Goal: Contribute content: Contribute content

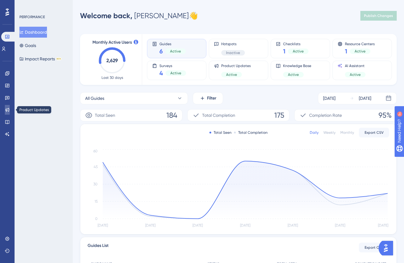
click at [6, 109] on icon at bounding box center [7, 110] width 4 height 4
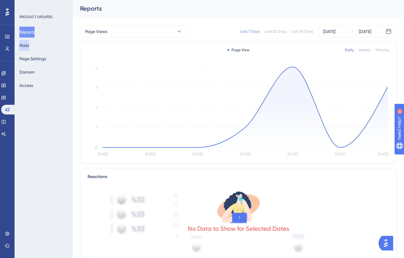
click at [25, 46] on button "Posts" at bounding box center [24, 45] width 10 height 11
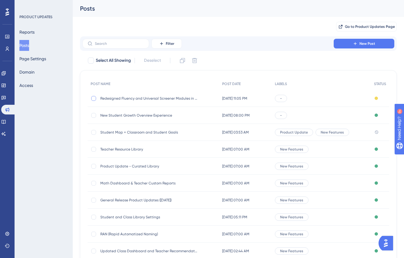
click at [94, 99] on div at bounding box center [93, 98] width 5 height 5
checkbox input "true"
click at [185, 62] on icon at bounding box center [183, 61] width 6 height 6
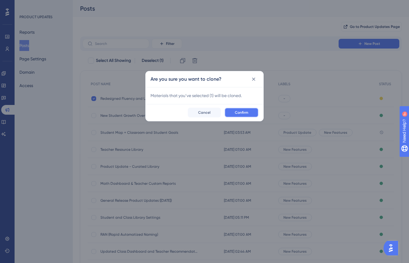
click at [245, 113] on span "Confirm" at bounding box center [241, 112] width 13 height 5
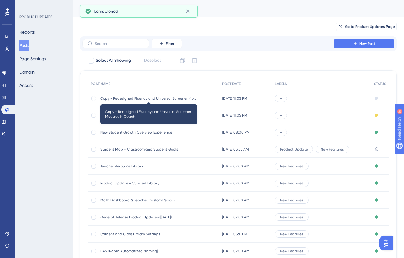
click at [144, 97] on span "Copy - Redesigned Fluency and Universal Screener Modules in Coach" at bounding box center [148, 98] width 97 height 5
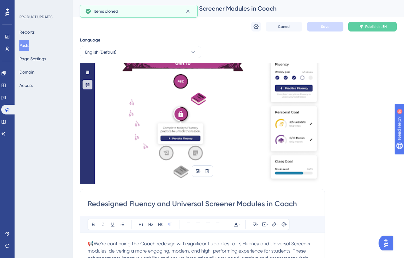
click at [175, 124] on img at bounding box center [202, 123] width 245 height 121
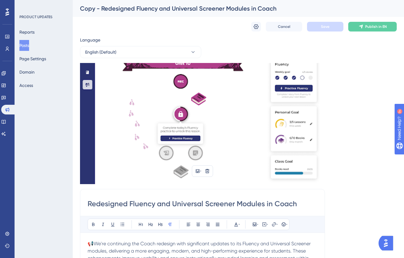
click at [271, 164] on img at bounding box center [202, 123] width 245 height 121
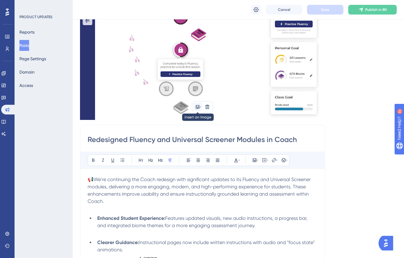
scroll to position [64, 0]
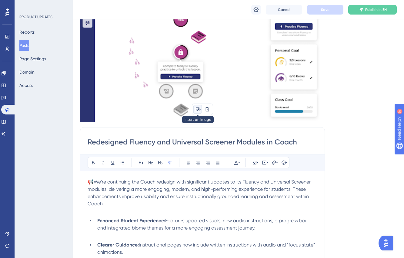
click at [198, 111] on icon at bounding box center [198, 110] width 4 height 4
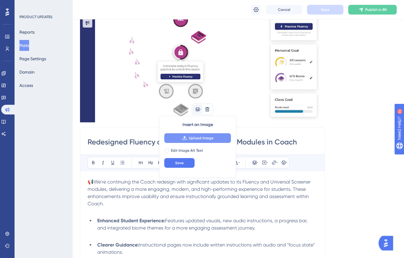
click at [192, 139] on span "Upload Image" at bounding box center [201, 138] width 25 height 5
click at [186, 140] on icon at bounding box center [184, 138] width 5 height 5
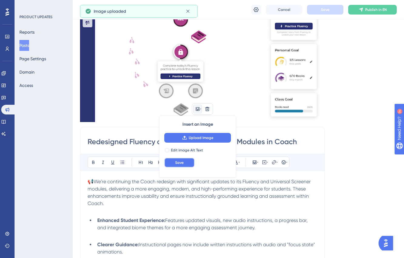
click at [189, 163] on button "Save" at bounding box center [179, 163] width 30 height 10
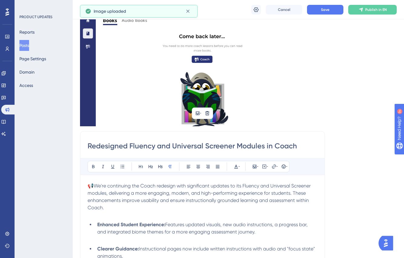
scroll to position [123, 5]
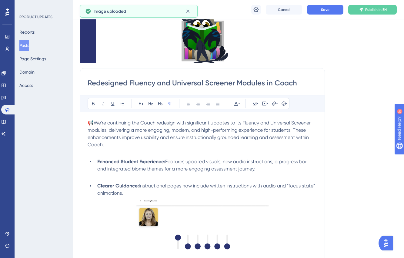
click at [173, 86] on input "Redesigned Fluency and Universal Screener Modules in Coach" at bounding box center [203, 83] width 230 height 10
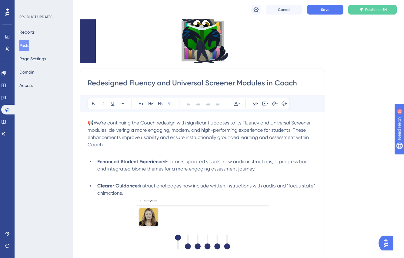
click at [173, 86] on input "Redesigned Fluency and Universal Screener Modules in Coach" at bounding box center [203, 83] width 230 height 10
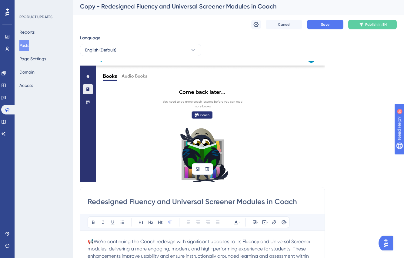
scroll to position [0, 5]
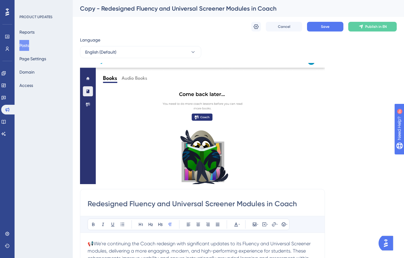
click at [141, 5] on div "Copy - Redesigned Fluency and Universal Screener Modules in Coach" at bounding box center [231, 8] width 302 height 8
click at [141, 8] on div "Copy - Redesigned Fluency and Universal Screener Modules in Coach" at bounding box center [231, 8] width 302 height 8
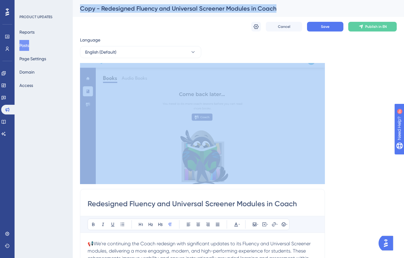
click at [141, 8] on div "Copy - Redesigned Fluency and Universal Screener Modules in Coach" at bounding box center [231, 8] width 302 height 8
click at [218, 13] on div "Copy - Redesigned Fluency and Universal Screener Modules in Coach" at bounding box center [238, 8] width 331 height 17
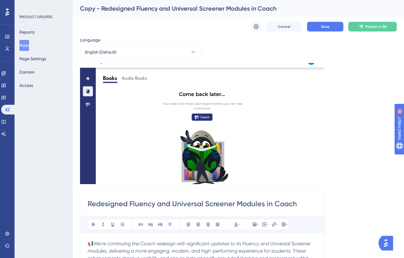
click at [216, 9] on div "Copy - Redesigned Fluency and Universal Screener Modules in Coach" at bounding box center [231, 8] width 302 height 8
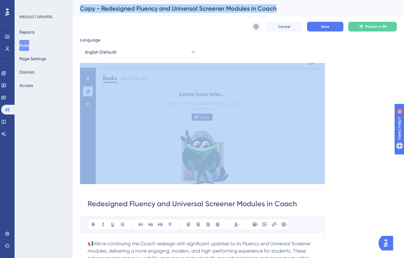
click at [216, 9] on div "Copy - Redesigned Fluency and Universal Screener Modules in Coach" at bounding box center [231, 8] width 302 height 8
click at [129, 8] on div "Copy - Redesigned Fluency and Universal Screener Modules in Coach" at bounding box center [231, 8] width 302 height 8
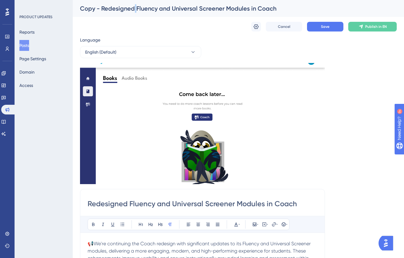
click at [129, 8] on div "Copy - Redesigned Fluency and Universal Screener Modules in Coach" at bounding box center [231, 8] width 302 height 8
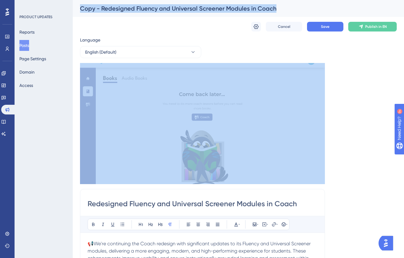
click at [129, 8] on div "Copy - Redesigned Fluency and Universal Screener Modules in Coach" at bounding box center [231, 8] width 302 height 8
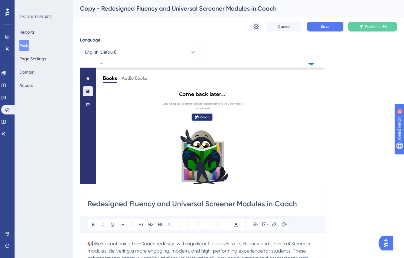
click at [174, 11] on div "Copy - Redesigned Fluency and Universal Screener Modules in Coach" at bounding box center [231, 8] width 302 height 8
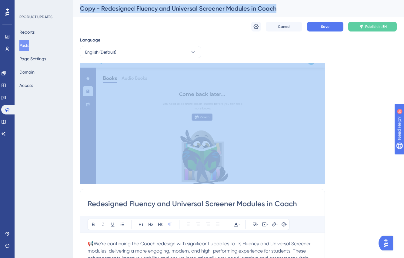
click at [174, 11] on div "Copy - Redesigned Fluency and Universal Screener Modules in Coach" at bounding box center [231, 8] width 302 height 8
click at [254, 28] on icon at bounding box center [256, 27] width 6 height 6
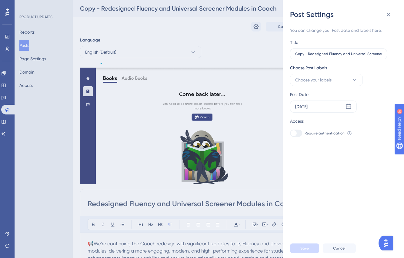
click at [333, 33] on div "You can change your Post date and labels here." at bounding box center [341, 30] width 102 height 7
click at [322, 55] on input "Copy - Redesigned Fluency and Universal Screener Modules in Coach" at bounding box center [338, 54] width 87 height 4
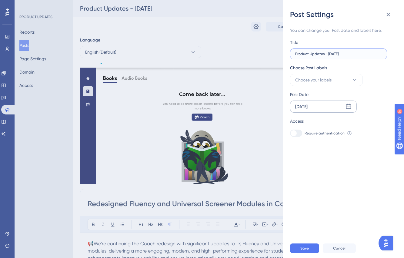
type input "Product Updates - [DATE]"
click at [347, 106] on icon at bounding box center [348, 106] width 5 height 5
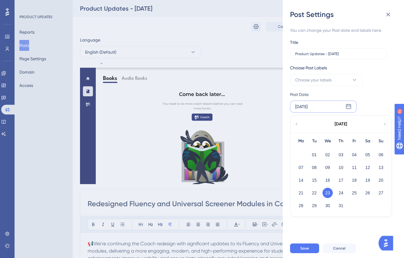
click at [382, 126] on div "[DATE]" at bounding box center [341, 124] width 100 height 17
click at [387, 125] on icon at bounding box center [385, 124] width 4 height 5
click at [385, 125] on icon at bounding box center [385, 124] width 4 height 5
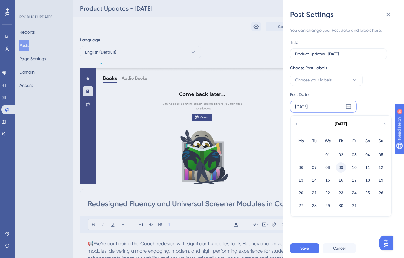
click at [340, 168] on button "09" at bounding box center [341, 168] width 10 height 10
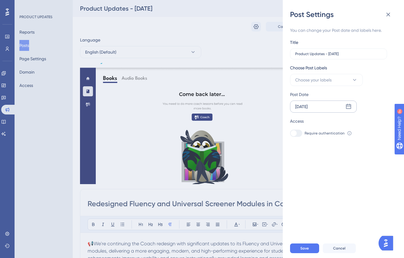
click at [350, 105] on icon at bounding box center [348, 106] width 5 height 5
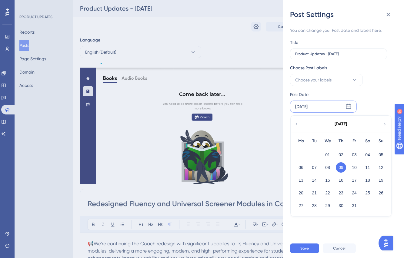
click at [370, 98] on div "Post Date" at bounding box center [339, 94] width 99 height 7
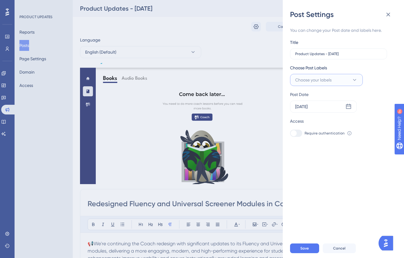
click at [337, 82] on button "Choose your labels" at bounding box center [326, 80] width 73 height 12
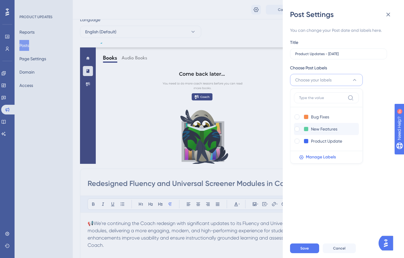
scroll to position [25, 5]
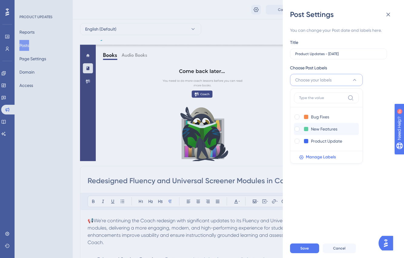
click at [301, 131] on div "New Features New Features" at bounding box center [320, 129] width 53 height 7
click at [297, 130] on div at bounding box center [297, 129] width 5 height 5
checkbox input "true"
click at [385, 125] on div "Access Require authentication To change this setting you should manage your acc…" at bounding box center [341, 127] width 102 height 19
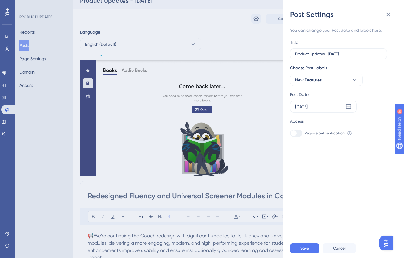
scroll to position [0, 5]
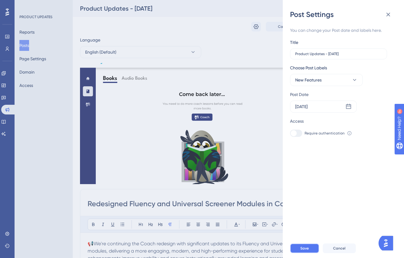
click at [306, 251] on span "Save" at bounding box center [305, 248] width 8 height 5
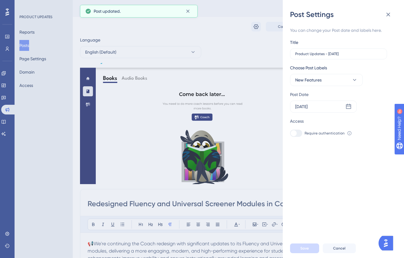
click at [191, 162] on div "Post Settings You can change your Post date and labels here. Title Product Upda…" at bounding box center [202, 129] width 404 height 258
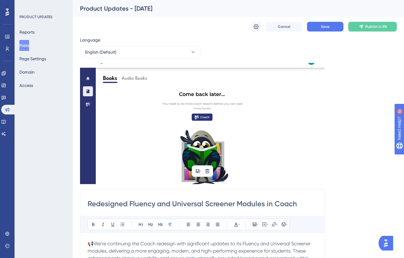
scroll to position [21, 5]
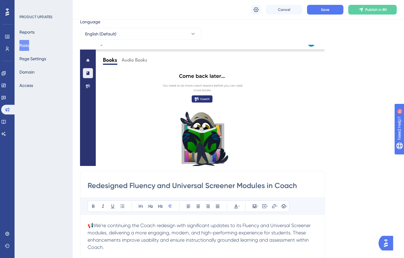
click at [196, 182] on input "Redesigned Fluency and Universal Screener Modules in Coach" at bounding box center [203, 186] width 230 height 10
paste input "🥳 Introducing Tilly: Your New Learning Guide! 🥳"
click at [96, 189] on input "🥳 Introducing Tilly: Your New Learning Guide! 🥳" at bounding box center [203, 186] width 230 height 10
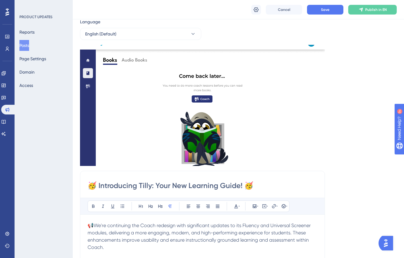
click at [96, 189] on input "🥳 Introducing Tilly: Your New Learning Guide! 🥳" at bounding box center [203, 186] width 230 height 10
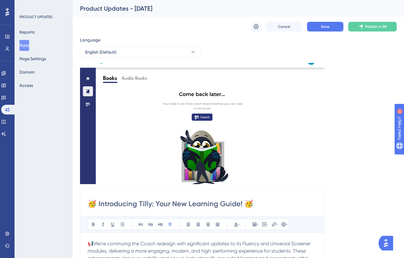
click at [130, 10] on div "Product Updates - [DATE]" at bounding box center [231, 8] width 302 height 8
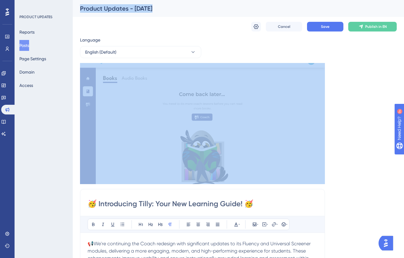
click at [130, 10] on div "Product Updates - [DATE]" at bounding box center [231, 8] width 302 height 8
copy div "Product Updates - [DATE] Cancel Save Publish in EN Language English (Default)"
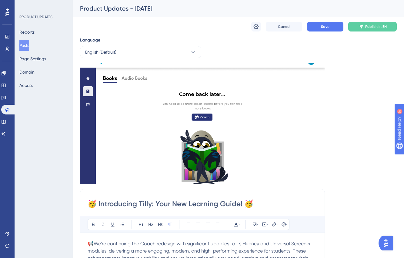
click at [127, 206] on input "🥳 Introducing Tilly: Your New Learning Guide! 🥳" at bounding box center [203, 204] width 230 height 10
paste input "Product Updates - [DATE]"
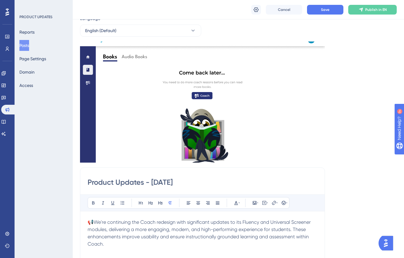
scroll to position [54, 5]
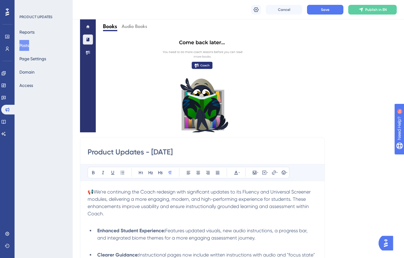
click at [157, 223] on p at bounding box center [203, 221] width 230 height 7
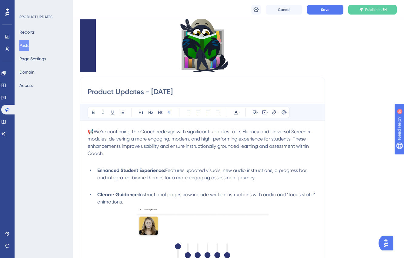
scroll to position [107, 5]
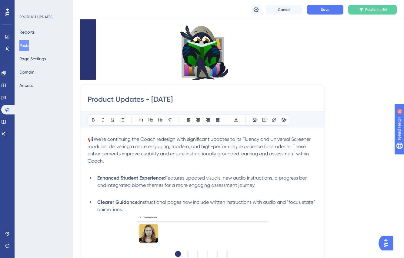
click at [179, 99] on input "Product Updates - [DATE]" at bounding box center [203, 100] width 230 height 10
paste input "Inspire Student Motivation & Sharpen Instructional Impact"
type input "Inspire Student Motivation & Sharpen Instructional Impact"
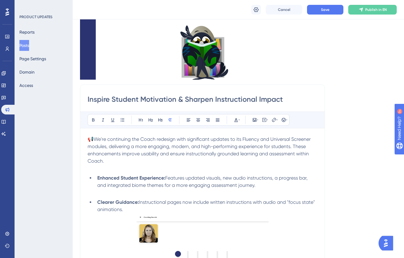
click at [232, 194] on p at bounding box center [203, 192] width 230 height 7
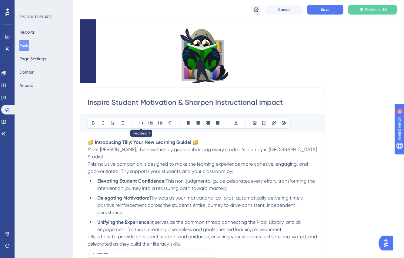
scroll to position [92, 5]
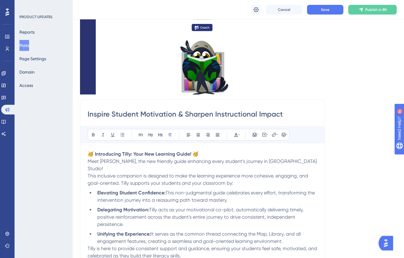
click at [123, 155] on strong "🥳 Introducing Tilly: Your New Learning Guide! 🥳" at bounding box center [143, 154] width 111 height 6
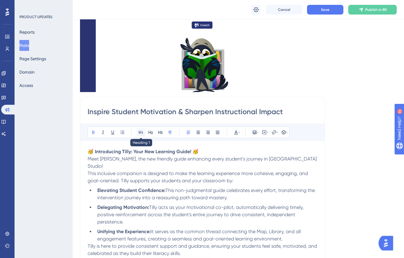
click at [139, 133] on icon at bounding box center [141, 132] width 5 height 5
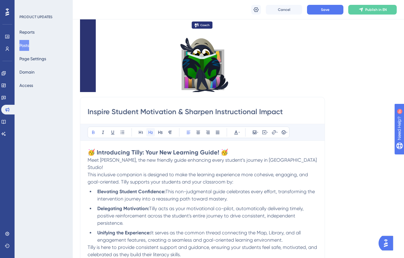
scroll to position [93, 5]
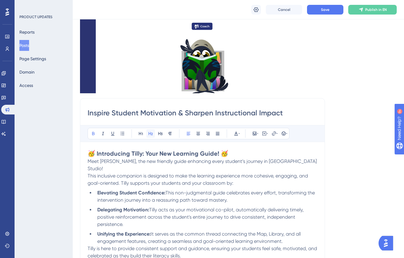
click at [148, 133] on icon at bounding box center [150, 133] width 5 height 5
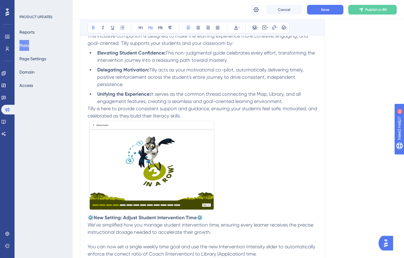
scroll to position [234, 5]
click at [142, 215] on strong "⚙️New Setting: Adjust Student Intervention Time⚙️" at bounding box center [145, 218] width 115 height 6
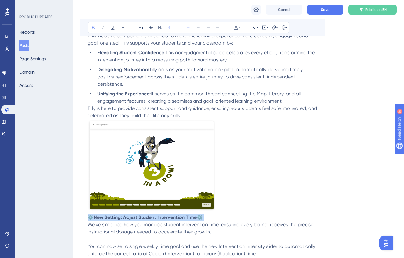
click at [142, 215] on strong "⚙️New Setting: Adjust Student Intervention Time⚙️" at bounding box center [145, 218] width 115 height 6
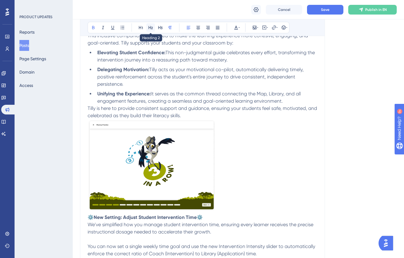
click at [147, 30] on button at bounding box center [150, 27] width 8 height 8
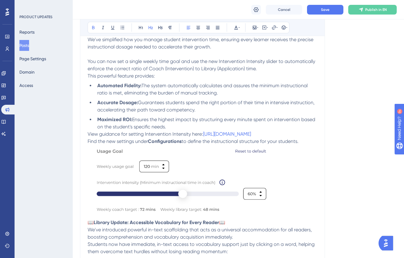
scroll to position [466, 5]
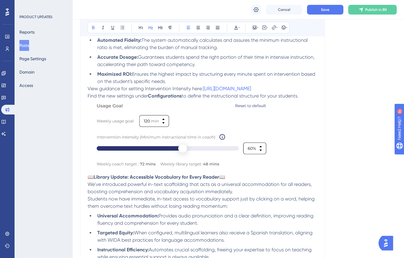
click at [131, 180] on p "📖 Library Update: Accessible Vocabulary for Every Reader 📖" at bounding box center [203, 177] width 230 height 7
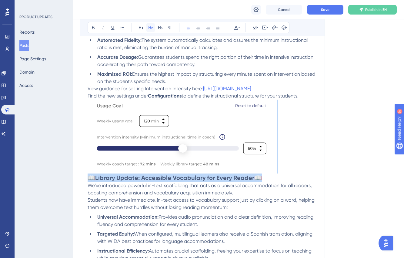
click at [148, 29] on icon at bounding box center [150, 27] width 5 height 5
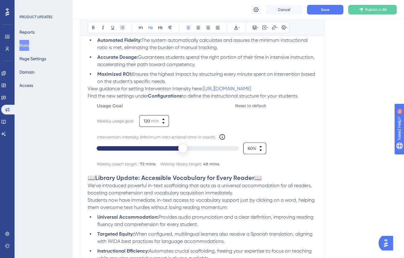
click at [273, 155] on p at bounding box center [203, 137] width 230 height 74
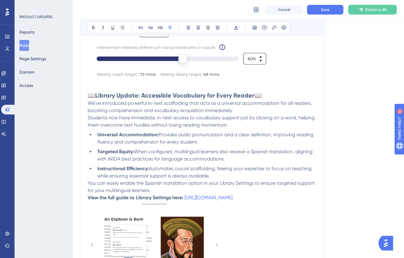
scroll to position [561, 5]
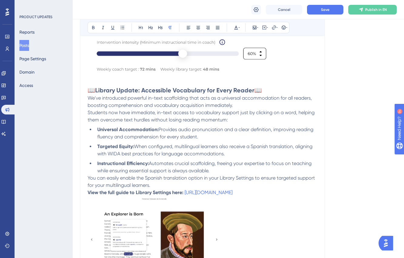
click at [95, 129] on li "Universal Accommodation: Provides audio pronunciation and a clear definition, i…" at bounding box center [206, 133] width 223 height 15
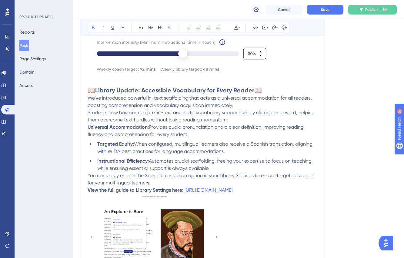
click at [95, 144] on li "Targeted Equity: When configured, multilingual learners also receive a Spanish …" at bounding box center [206, 148] width 223 height 15
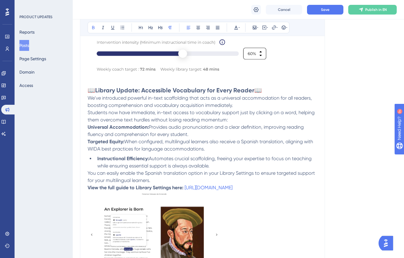
click at [95, 155] on li "Instructional Efficiency: Automates crucial scaffolding, freeing your expertise…" at bounding box center [206, 162] width 223 height 15
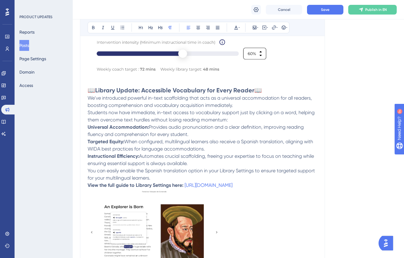
drag, startPoint x: 190, startPoint y: 163, endPoint x: 83, endPoint y: 129, distance: 112.6
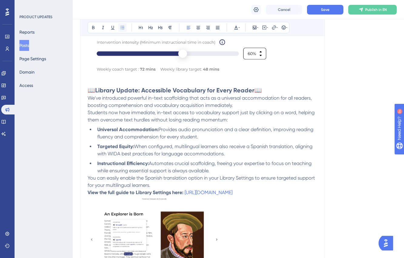
click at [120, 29] on icon at bounding box center [122, 27] width 5 height 5
click at [155, 128] on span "Provides audio pronunciation and a clear definition, improving reading fluency …" at bounding box center [205, 133] width 217 height 13
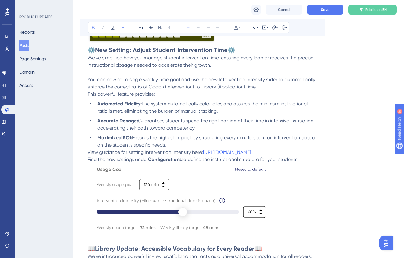
scroll to position [396, 5]
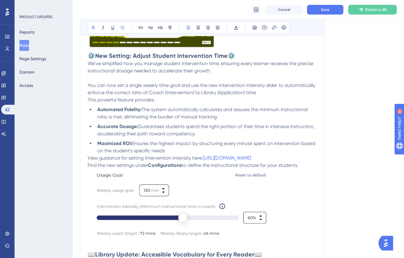
click at [97, 107] on strong "Automated Fidelity:" at bounding box center [119, 110] width 44 height 6
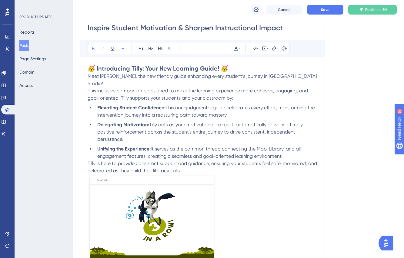
scroll to position [157, 5]
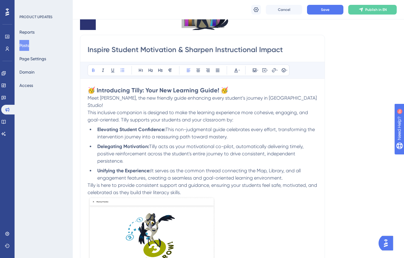
click at [90, 126] on ul "Elevating Student Confidence: This non-judgmental guide celebrates every effort…" at bounding box center [203, 154] width 230 height 56
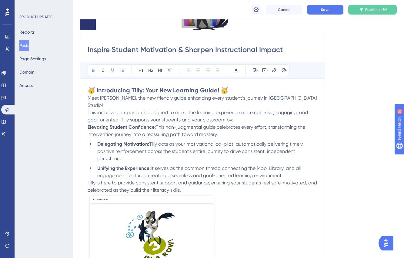
click at [95, 141] on li "Delegating Motivation: [PERSON_NAME] acts as your motivational co-pilot, automa…" at bounding box center [206, 152] width 223 height 22
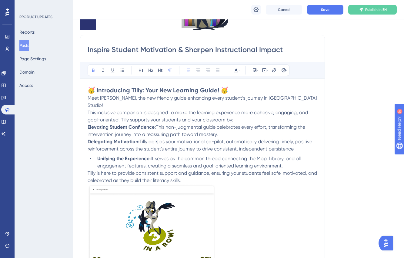
click at [95, 155] on li "Unifying the Experience: It serves as the common thread connecting the Map, Lib…" at bounding box center [206, 162] width 223 height 15
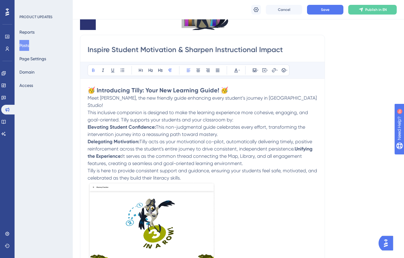
click at [88, 124] on strong "Elevating Student Confidence:" at bounding box center [122, 127] width 68 height 6
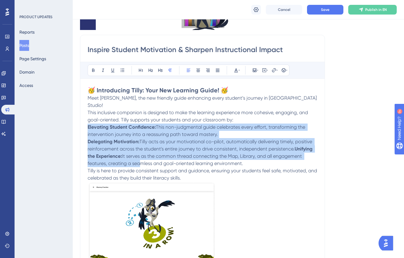
drag, startPoint x: 84, startPoint y: 121, endPoint x: 132, endPoint y: 159, distance: 61.3
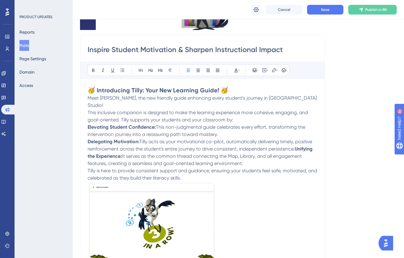
click at [252, 155] on p "Delegating Motivation: [PERSON_NAME] acts as your motivational co-pilot, automa…" at bounding box center [203, 152] width 230 height 29
click at [247, 111] on p "This inclusive companion is designed to make the learning experience more cohes…" at bounding box center [203, 116] width 230 height 15
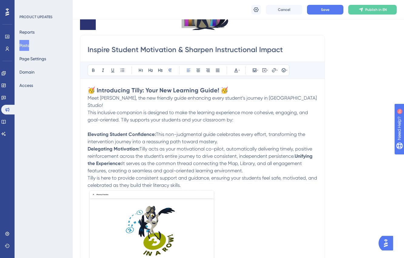
drag, startPoint x: 247, startPoint y: 165, endPoint x: 77, endPoint y: 126, distance: 174.4
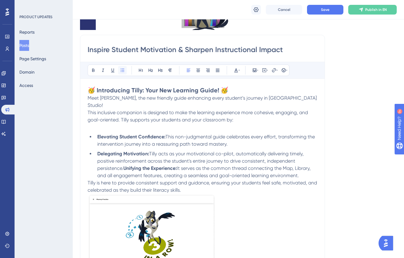
click at [120, 71] on icon at bounding box center [122, 70] width 5 height 5
click at [135, 122] on p "This inclusive companion is designed to make the learning experience more cohes…" at bounding box center [203, 120] width 230 height 22
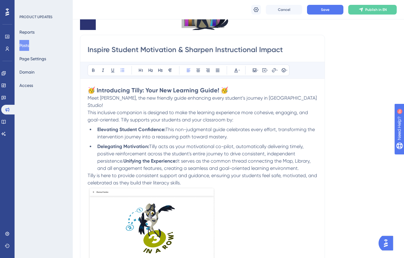
click at [123, 158] on strong "Unifying the Experience:" at bounding box center [149, 161] width 53 height 6
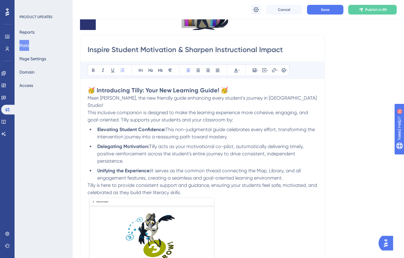
click at [300, 170] on li "Unifying the Experience: It serves as the common thread connecting the Map, Lib…" at bounding box center [206, 174] width 223 height 15
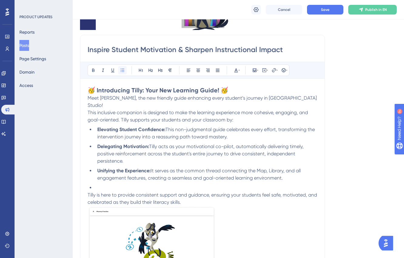
click at [120, 70] on icon at bounding box center [122, 70] width 5 height 5
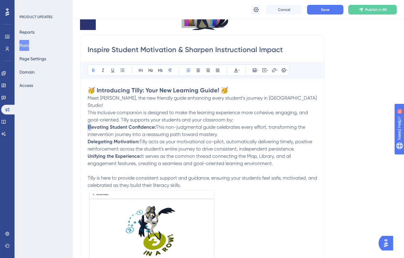
click at [88, 124] on strong "Elevating Student Confidence:" at bounding box center [122, 127] width 68 height 6
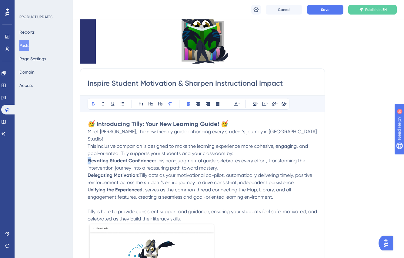
scroll to position [109, 5]
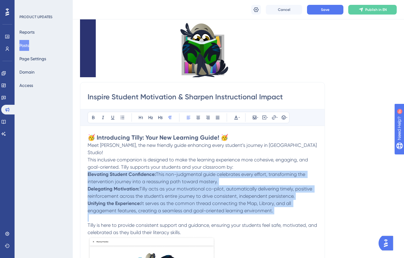
drag, startPoint x: 278, startPoint y: 207, endPoint x: 82, endPoint y: 164, distance: 200.6
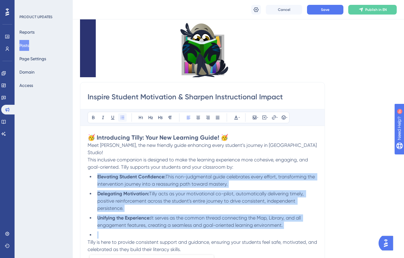
click at [120, 118] on icon at bounding box center [122, 117] width 5 height 5
click at [122, 193] on span "Tilly acts as your motivational co-pilot, automatically delivering timely, posi…" at bounding box center [201, 201] width 208 height 20
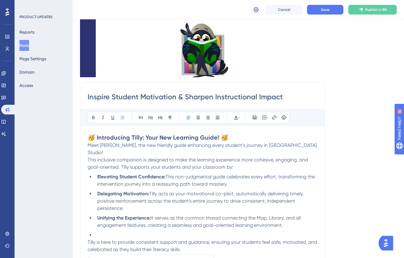
click at [143, 239] on p "Tilly is here to provide consistent support and guidance, ensuring your student…" at bounding box center [203, 246] width 230 height 15
click at [129, 232] on li at bounding box center [206, 235] width 223 height 7
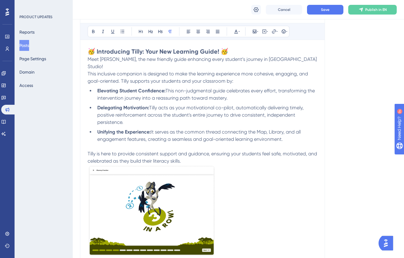
scroll to position [207, 5]
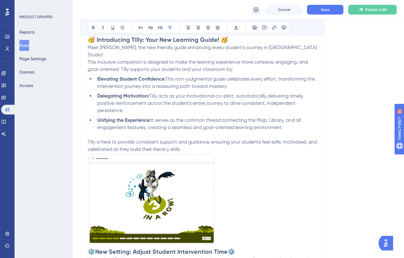
click at [193, 143] on p "Tilly is here to provide consistent support and guidance, ensuring your student…" at bounding box center [203, 146] width 230 height 15
click at [183, 181] on img at bounding box center [152, 199] width 128 height 92
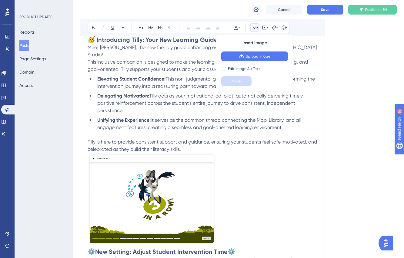
click at [240, 184] on p at bounding box center [203, 200] width 230 height 95
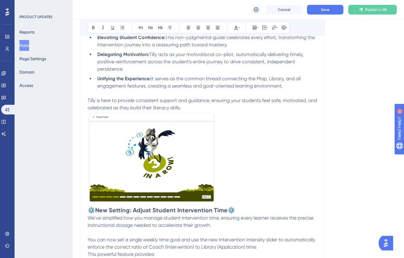
scroll to position [261, 5]
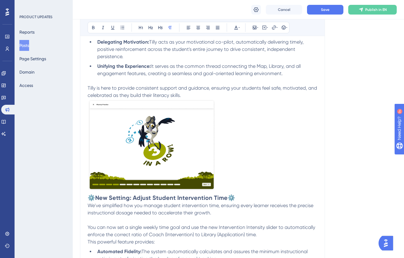
click at [182, 151] on img at bounding box center [152, 145] width 128 height 92
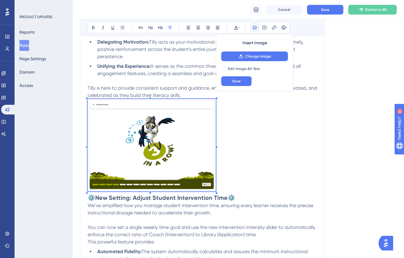
click at [245, 161] on p at bounding box center [203, 146] width 230 height 95
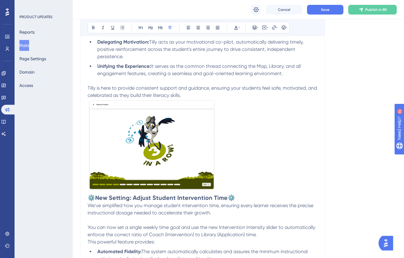
click at [195, 88] on p "Tilly is here to provide consistent support and guidance, ensuring your student…" at bounding box center [203, 92] width 230 height 15
click at [184, 136] on img at bounding box center [152, 145] width 128 height 92
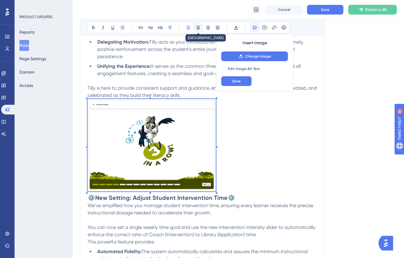
click at [196, 29] on icon at bounding box center [198, 27] width 5 height 5
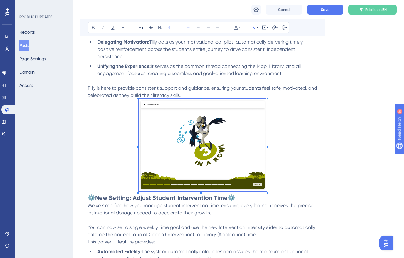
click at [257, 140] on img at bounding box center [203, 145] width 128 height 92
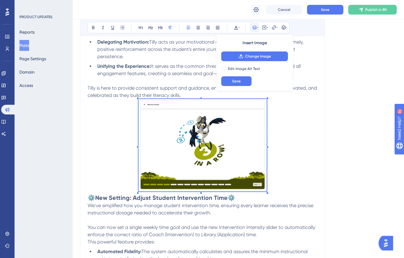
click at [304, 156] on p at bounding box center [203, 146] width 230 height 95
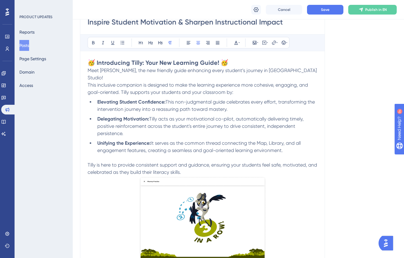
scroll to position [207, 5]
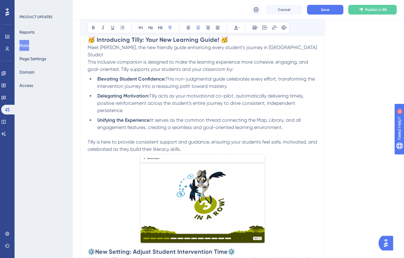
click at [132, 168] on p at bounding box center [203, 200] width 230 height 95
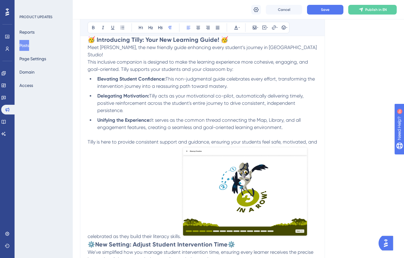
scroll to position [295, 5]
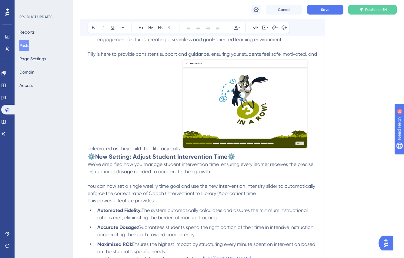
click at [231, 149] on p "Tilly is here to provide consistent support and guidance, ensuring your student…" at bounding box center [203, 102] width 230 height 102
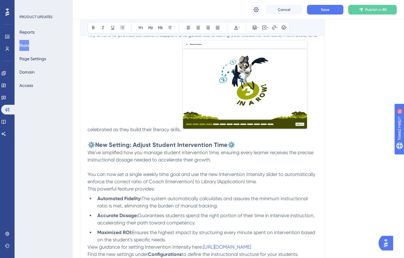
scroll to position [315, 5]
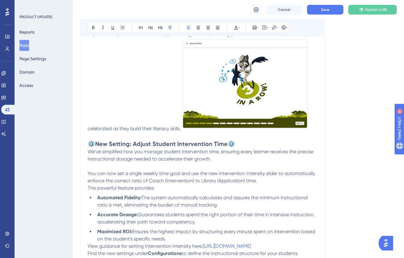
click at [88, 186] on span "This powerful feature provides:" at bounding box center [121, 188] width 67 height 6
click at [126, 197] on strong "Automated Fidelity:" at bounding box center [119, 198] width 44 height 6
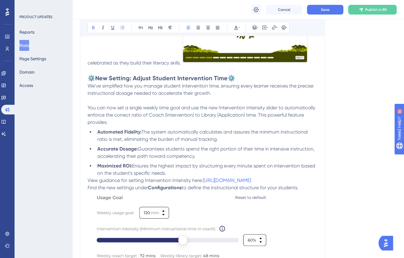
scroll to position [413, 5]
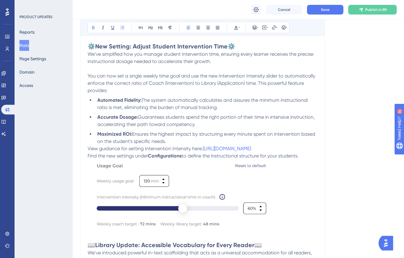
click at [167, 153] on p "View guidance for setting Intervention Intensity here: [URL][DOMAIN_NAME]" at bounding box center [203, 148] width 230 height 7
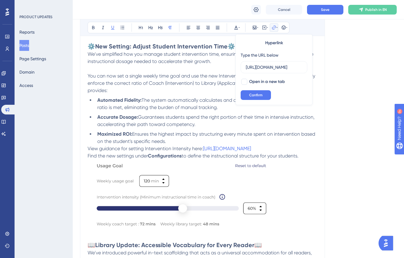
scroll to position [0, 97]
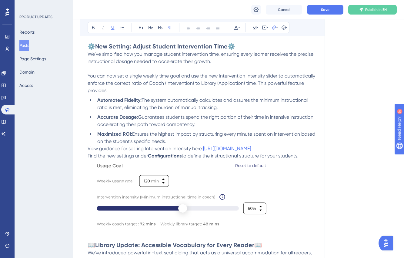
click at [186, 140] on li "Maximized ROI: Ensures the highest impact by structuring every minute spent on …" at bounding box center [206, 138] width 223 height 15
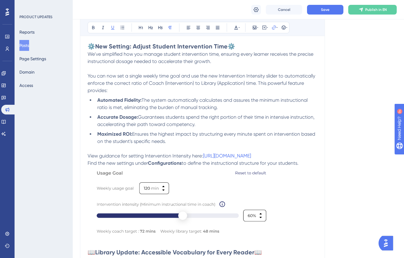
click at [180, 160] on p "View guidance for setting Intervention Intensity here: [URL][DOMAIN_NAME]" at bounding box center [203, 156] width 230 height 7
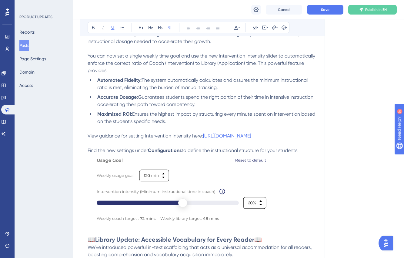
scroll to position [451, 5]
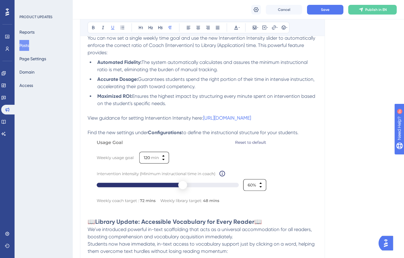
click at [178, 149] on img at bounding box center [182, 172] width 189 height 72
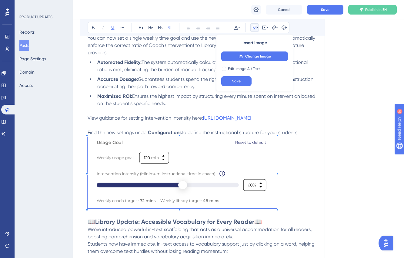
click at [307, 136] on p "Find the new settings under Configurations to define the instructional structur…" at bounding box center [203, 132] width 230 height 7
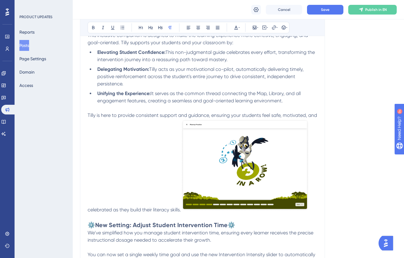
scroll to position [170, 5]
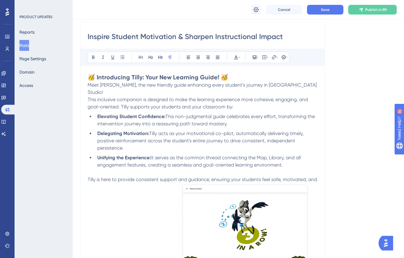
click at [203, 197] on img at bounding box center [245, 229] width 128 height 92
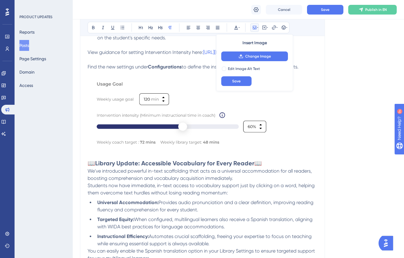
click at [203, 194] on span "Students now have immediate, in-text access to vocabulary support just by click…" at bounding box center [202, 189] width 228 height 13
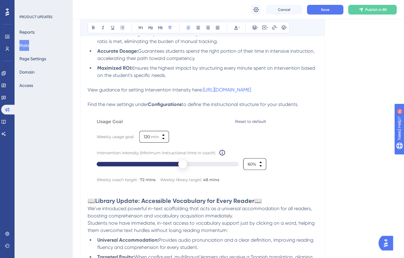
scroll to position [477, 5]
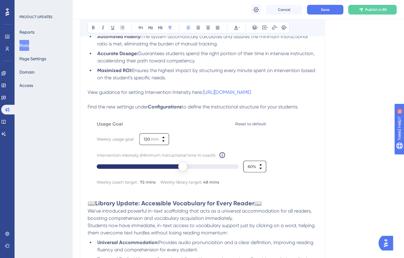
click at [191, 142] on img at bounding box center [182, 154] width 189 height 72
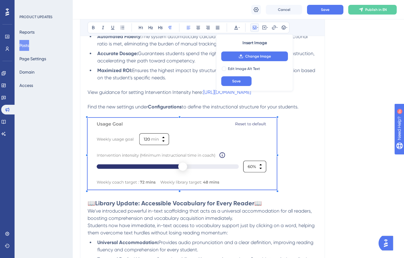
click at [291, 110] on span "to define the instructional structure for your students." at bounding box center [240, 107] width 117 height 6
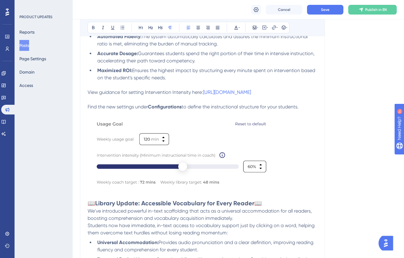
click at [209, 146] on img at bounding box center [182, 154] width 189 height 72
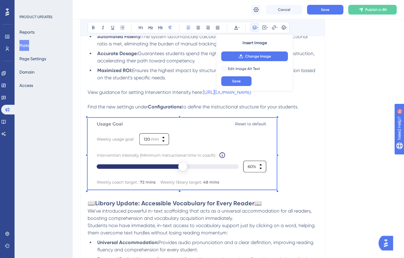
click at [317, 116] on div "Inspire Student Motivation & Sharpen Instructional Impact Bold Italic Underline…" at bounding box center [202, 61] width 245 height 692
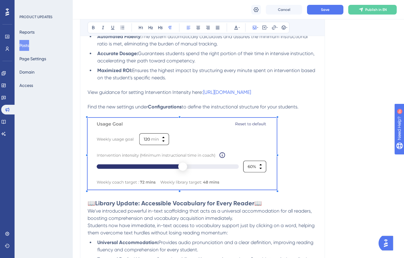
click at [305, 103] on p at bounding box center [203, 99] width 230 height 7
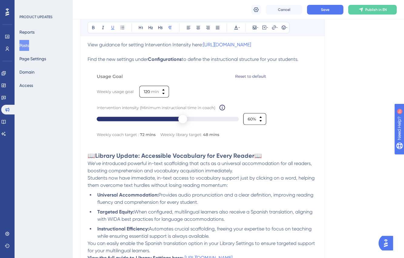
scroll to position [534, 5]
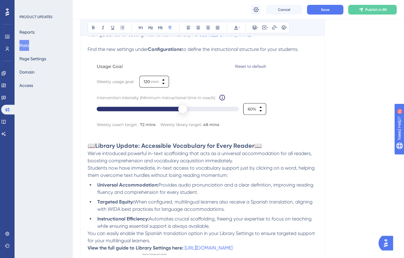
click at [262, 142] on p at bounding box center [203, 137] width 230 height 7
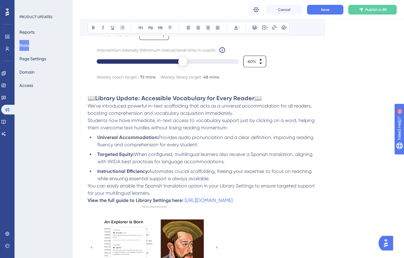
scroll to position [589, 5]
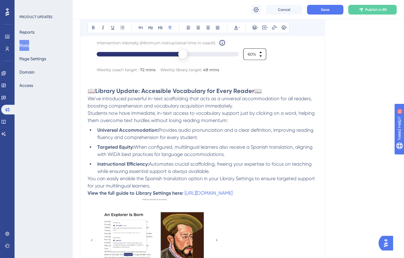
click at [267, 102] on p "We've introduced powerful in-text scaffolding that acts as a universal accommod…" at bounding box center [203, 102] width 230 height 15
click at [264, 95] on h2 "📖 Library Update: Accessible Vocabulary for Every Reader 📖" at bounding box center [203, 91] width 230 height 8
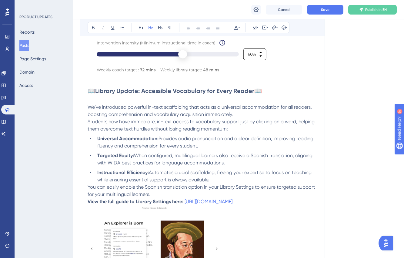
click at [88, 129] on span "Students now have immediate, in-text access to vocabulary support just by click…" at bounding box center [202, 125] width 228 height 13
click at [131, 149] on li "Universal Accommodation: Provides audio pronunciation and a clear definition, i…" at bounding box center [206, 142] width 223 height 15
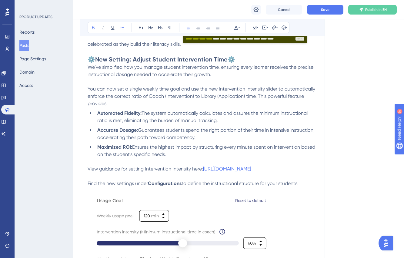
scroll to position [390, 5]
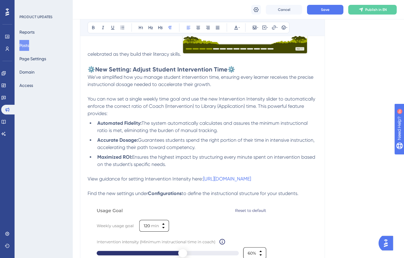
click at [88, 100] on span "You can now set a single weekly time goal and use the new Intervention Intensit…" at bounding box center [202, 106] width 229 height 20
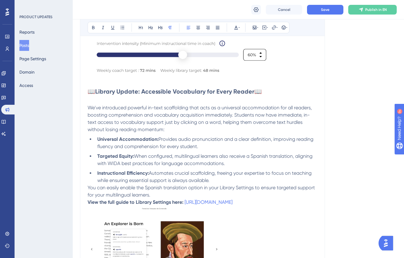
scroll to position [583, 5]
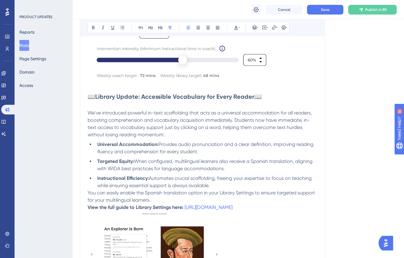
click at [96, 118] on span "We've introduced powerful in-text scaffolding that acts as a universal accommod…" at bounding box center [201, 124] width 226 height 28
click at [88, 118] on span "We've introduced powerful in-text scaffolding that acts as a universal accommod…" at bounding box center [201, 124] width 226 height 28
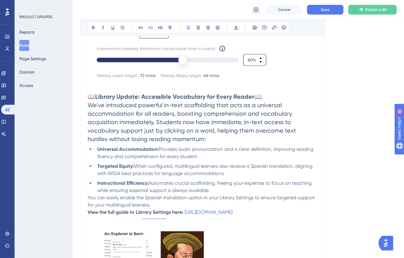
click at [159, 129] on span "We've introduced powerful in-text scaffolding that acts as a universal accommod…" at bounding box center [193, 122] width 210 height 41
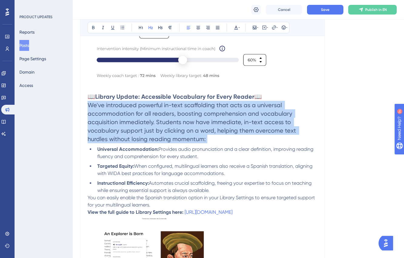
click at [159, 129] on span "We've introduced powerful in-text scaffolding that acts as a universal accommod…" at bounding box center [193, 122] width 210 height 41
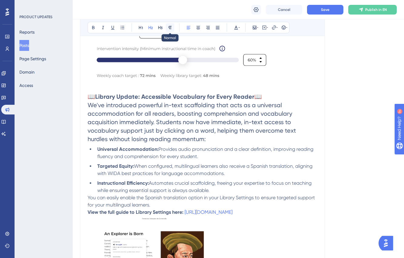
click at [168, 30] on icon at bounding box center [170, 27] width 5 height 5
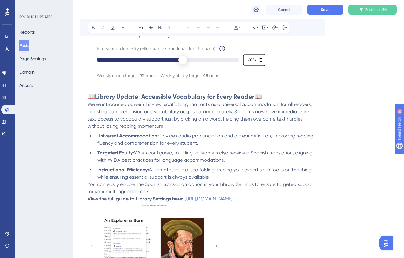
click at [172, 128] on span "We've introduced powerful in-text scaffolding that acts as a universal accommod…" at bounding box center [201, 116] width 226 height 28
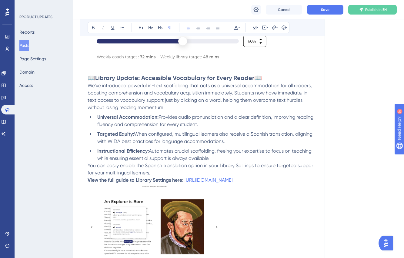
scroll to position [606, 5]
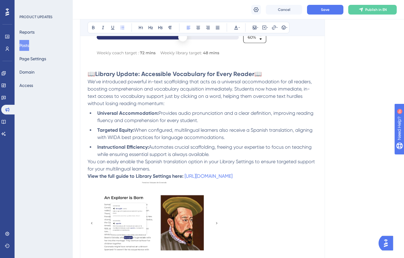
click at [213, 158] on li "Instructional Efficiency: Automates crucial scaffolding, freeing your expertise…" at bounding box center [206, 151] width 223 height 15
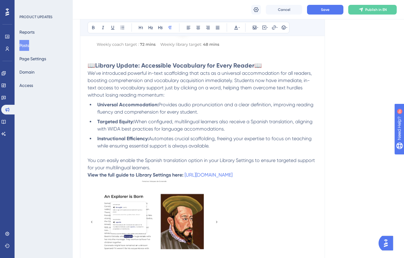
scroll to position [620, 5]
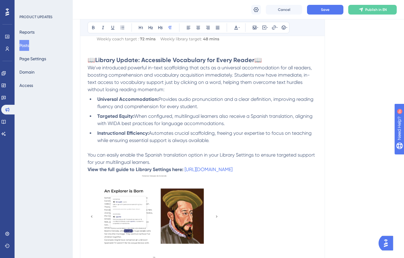
click at [146, 166] on p "You can easily enable the Spanish translation option in your Library Settings t…" at bounding box center [203, 159] width 230 height 15
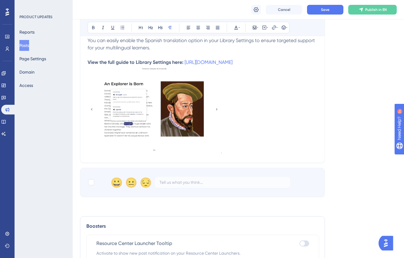
scroll to position [645, 5]
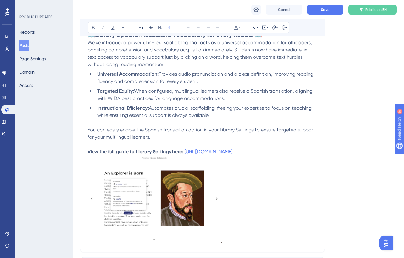
drag, startPoint x: 85, startPoint y: 159, endPoint x: 196, endPoint y: 155, distance: 111.4
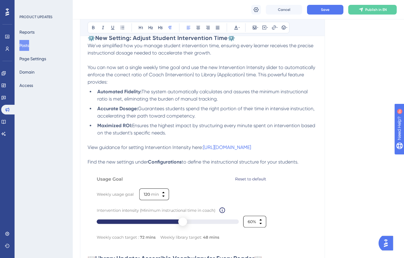
scroll to position [441, 5]
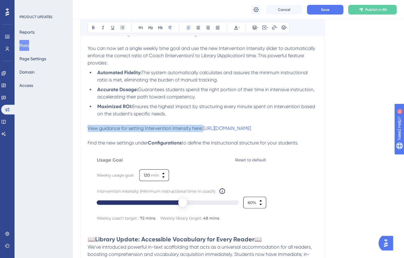
drag, startPoint x: 198, startPoint y: 129, endPoint x: 81, endPoint y: 126, distance: 116.8
click at [81, 126] on div "Inspire Student Motivation & Sharpen Instructional Impact Bold Italic Underline…" at bounding box center [202, 104] width 245 height 706
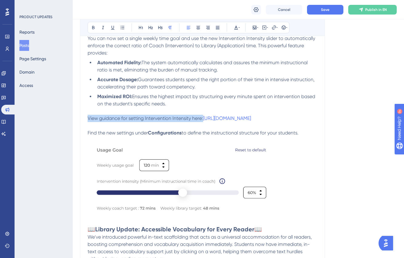
scroll to position [450, 5]
click at [161, 122] on p "View guidance for setting Intervention Intensity here: [URL][DOMAIN_NAME]" at bounding box center [203, 118] width 230 height 7
drag, startPoint x: 164, startPoint y: 127, endPoint x: 200, endPoint y: 120, distance: 36.8
click at [200, 120] on p "View guidance for setting Intervention Intensity here: [URL][DOMAIN_NAME]" at bounding box center [203, 118] width 230 height 7
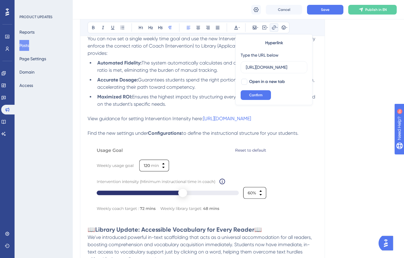
scroll to position [0, 0]
click at [189, 122] on p "View guidance for setting Intervention Intensity here: [URL][DOMAIN_NAME]" at bounding box center [203, 118] width 230 height 7
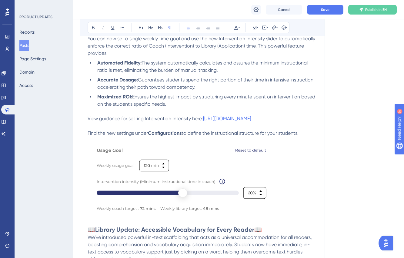
click at [208, 123] on p "View guidance for setting Intervention Intensity here: [URL][DOMAIN_NAME]" at bounding box center [203, 118] width 230 height 7
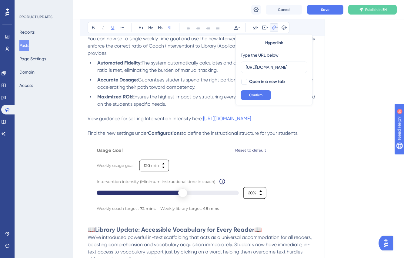
scroll to position [0, 97]
click at [197, 123] on p "View guidance for setting Intervention Intensity here: [URL][DOMAIN_NAME]" at bounding box center [203, 118] width 230 height 7
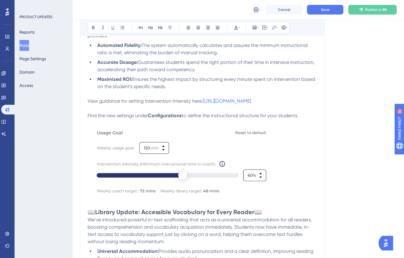
scroll to position [465, 5]
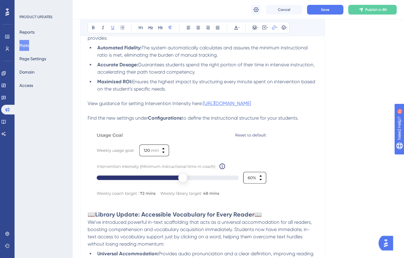
drag, startPoint x: 196, startPoint y: 113, endPoint x: 200, endPoint y: 104, distance: 9.6
click at [200, 104] on p "View guidance for setting Intervention Intensity here: [URL][DOMAIN_NAME]" at bounding box center [203, 103] width 230 height 7
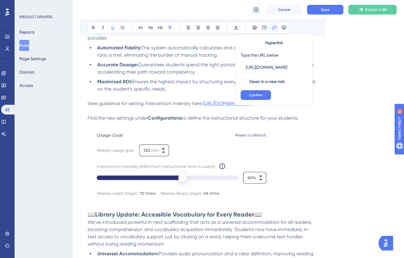
scroll to position [0, 97]
click at [264, 70] on input "[URL][DOMAIN_NAME]" at bounding box center [274, 67] width 56 height 7
click at [262, 129] on p at bounding box center [203, 125] width 230 height 7
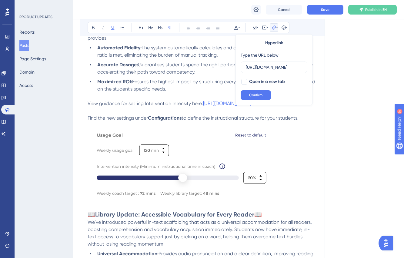
scroll to position [0, 0]
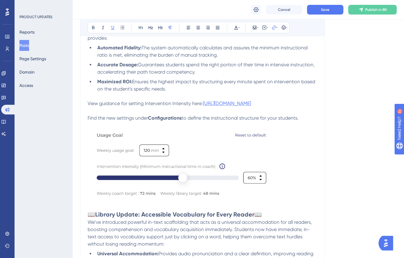
drag, startPoint x: 203, startPoint y: 109, endPoint x: 200, endPoint y: 102, distance: 7.1
click at [200, 102] on p "View guidance for setting Intervention Intensity here: [URL][DOMAIN_NAME]" at bounding box center [203, 103] width 230 height 7
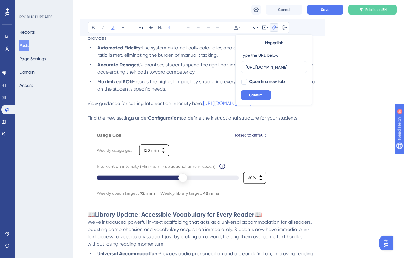
click at [194, 104] on span "View guidance for setting Intervention Intensity here:" at bounding box center [146, 104] width 116 height 6
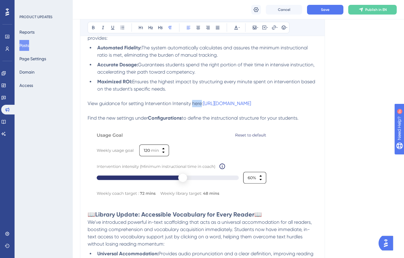
click at [194, 104] on span "View guidance for setting Intervention Intensity here:" at bounding box center [146, 104] width 116 height 6
click at [272, 28] on icon at bounding box center [274, 27] width 4 height 4
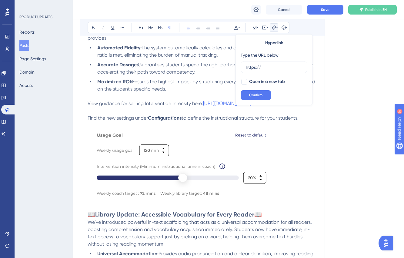
click at [210, 115] on p at bounding box center [203, 110] width 230 height 7
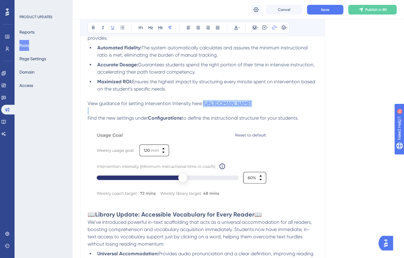
drag, startPoint x: 192, startPoint y: 115, endPoint x: 200, endPoint y: 104, distance: 13.8
click at [200, 104] on div "🥳 Introducing Tilly: Your New Learning Guide! 🥳 Meet [PERSON_NAME], the new fri…" at bounding box center [203, 100] width 230 height 647
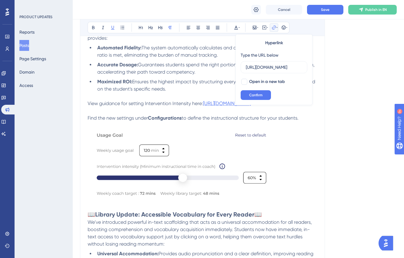
scroll to position [0, 97]
click at [179, 92] on li "Maximized ROI: Ensures the highest impact by structuring every minute spent on …" at bounding box center [206, 85] width 223 height 15
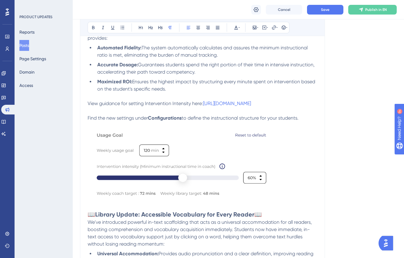
click at [191, 104] on span "View guidance for setting Intervention Intensity here:" at bounding box center [146, 104] width 116 height 6
click at [158, 107] on p "View guidance for setting Intervention Intensity here: [URL][DOMAIN_NAME]" at bounding box center [203, 103] width 230 height 7
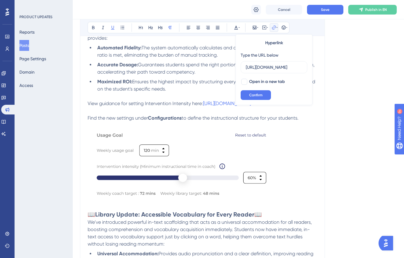
scroll to position [0, 97]
click at [185, 121] on span "to define the instructional structure for your students." at bounding box center [240, 118] width 117 height 6
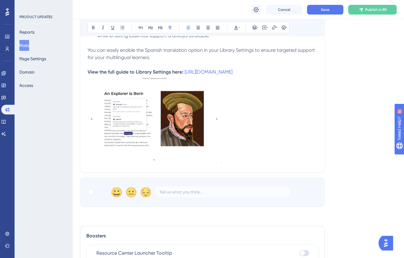
scroll to position [729, 5]
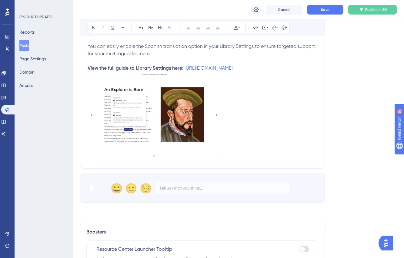
drag, startPoint x: 205, startPoint y: 81, endPoint x: 180, endPoint y: 74, distance: 25.8
click at [180, 72] on p "View the full guide to Library Settings here: [URL][DOMAIN_NAME]" at bounding box center [203, 68] width 230 height 7
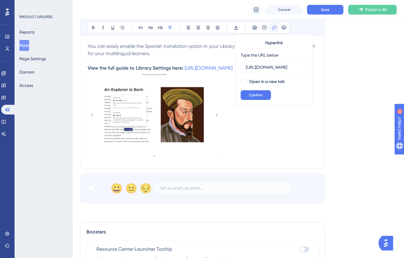
scroll to position [0, 0]
click at [135, 71] on strong "View the full guide to Library Settings here:" at bounding box center [136, 68] width 96 height 6
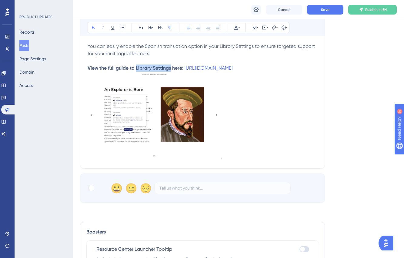
drag, startPoint x: 132, startPoint y: 76, endPoint x: 166, endPoint y: 74, distance: 34.1
click at [166, 71] on strong "View the full guide to Library Settings here:" at bounding box center [136, 68] width 96 height 6
click at [272, 26] on icon at bounding box center [274, 27] width 5 height 5
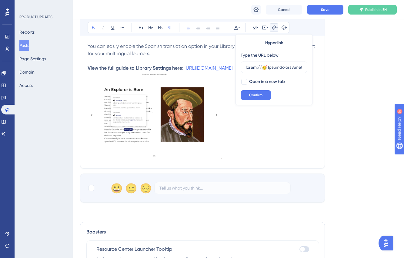
scroll to position [0, 6121]
type input "lorem://🥳 Ipsumdolors Ametc: Adip Eli Seddoeiu Tempo! 🥳 Inci Utlab, etd mag ali…"
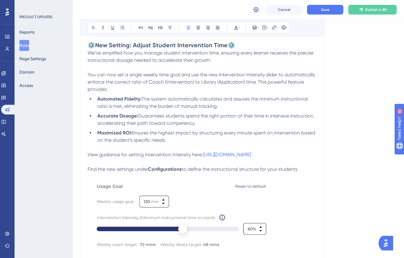
scroll to position [406, 5]
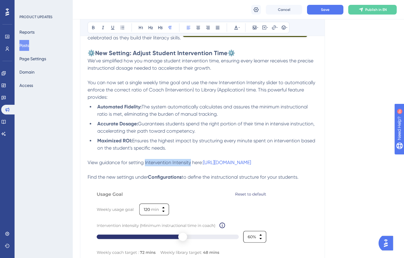
drag, startPoint x: 141, startPoint y: 163, endPoint x: 186, endPoint y: 164, distance: 45.2
click at [186, 164] on span "View guidance for setting Intervention Intensity here:" at bounding box center [146, 163] width 116 height 6
drag, startPoint x: 172, startPoint y: 166, endPoint x: 178, endPoint y: 165, distance: 6.2
click at [178, 165] on span "View guidance for setting Intervention Intensity here:" at bounding box center [146, 163] width 116 height 6
drag, startPoint x: 175, startPoint y: 167, endPoint x: 200, endPoint y: 163, distance: 24.8
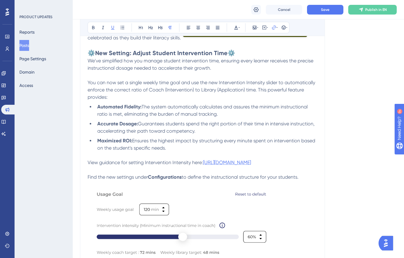
click at [200, 163] on p "View guidance for setting Intervention Intensity here: [URL][DOMAIN_NAME]" at bounding box center [203, 162] width 230 height 7
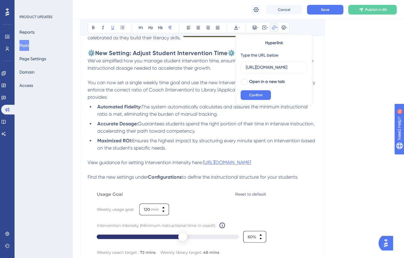
scroll to position [0, 97]
click at [269, 68] on input "[URL][DOMAIN_NAME]" at bounding box center [274, 67] width 56 height 7
click at [213, 113] on span "The system automatically calculates and assures the minimum instructional ratio…" at bounding box center [203, 110] width 212 height 13
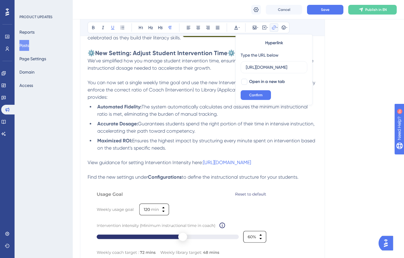
scroll to position [0, 0]
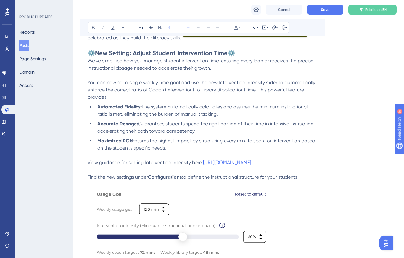
drag, startPoint x: 140, startPoint y: 163, endPoint x: 176, endPoint y: 160, distance: 36.2
click at [176, 160] on span "View guidance for setting Intervention Intensity here:" at bounding box center [146, 163] width 116 height 6
drag, startPoint x: 186, startPoint y: 162, endPoint x: 143, endPoint y: 163, distance: 42.8
click at [141, 163] on span "View guidance for setting Intervention Intensity here:" at bounding box center [146, 163] width 116 height 6
click at [272, 28] on icon at bounding box center [274, 27] width 4 height 4
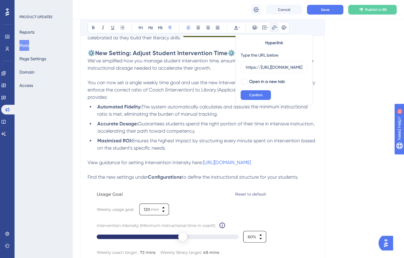
scroll to position [0, 112]
type input "https://[URL][DOMAIN_NAME]"
click at [256, 98] on button "Confirm" at bounding box center [256, 95] width 30 height 10
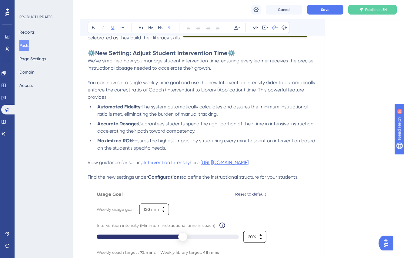
click at [217, 161] on span "[URL][DOMAIN_NAME]" at bounding box center [225, 163] width 48 height 6
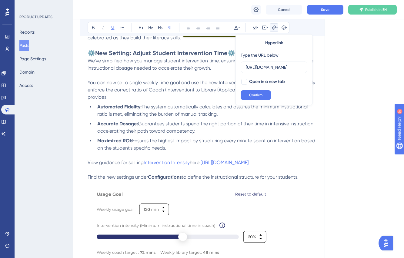
click at [189, 174] on p at bounding box center [203, 169] width 230 height 7
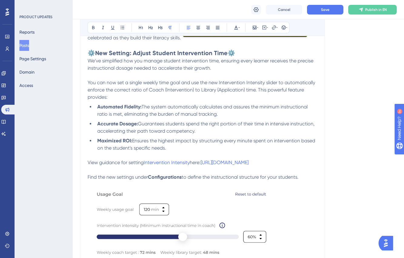
drag, startPoint x: 191, startPoint y: 171, endPoint x: 197, endPoint y: 163, distance: 10.1
click at [197, 163] on p "View guidance for setting Intervention Intensity here: [URL][DOMAIN_NAME]" at bounding box center [203, 162] width 230 height 7
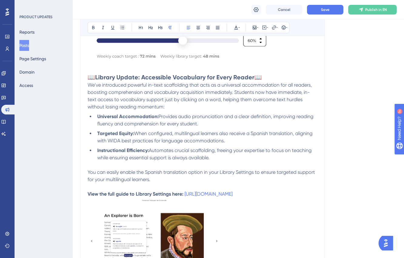
scroll to position [613, 5]
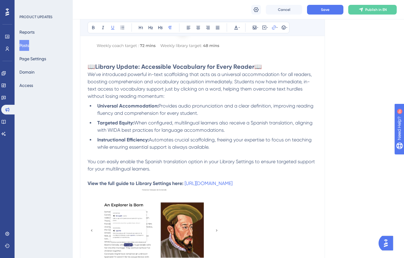
click at [143, 187] on p "View the full guide to Library Settings here: [URL][DOMAIN_NAME]" at bounding box center [203, 183] width 230 height 7
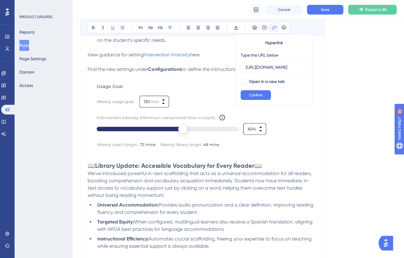
scroll to position [414, 5]
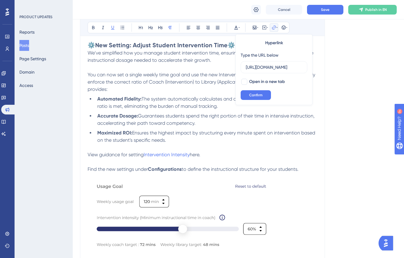
click at [200, 152] on p "View guidance for setting Intervention Intensity here." at bounding box center [203, 154] width 230 height 7
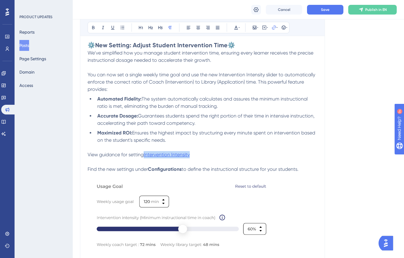
drag, startPoint x: 192, startPoint y: 154, endPoint x: 140, endPoint y: 154, distance: 51.6
click at [140, 154] on p "View guidance for setting Intervention Intensity" at bounding box center [203, 154] width 230 height 7
click at [193, 172] on span "to define the instructional structure for your students." at bounding box center [240, 169] width 117 height 6
click at [193, 152] on p "View guidance for setting Intervention Intensity" at bounding box center [203, 154] width 230 height 7
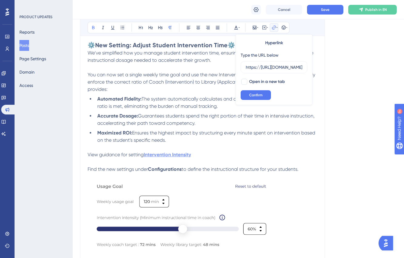
click at [195, 156] on p "View guidance for setting Intervention Intensity" at bounding box center [203, 154] width 230 height 7
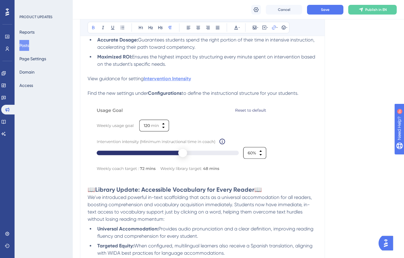
scroll to position [458, 5]
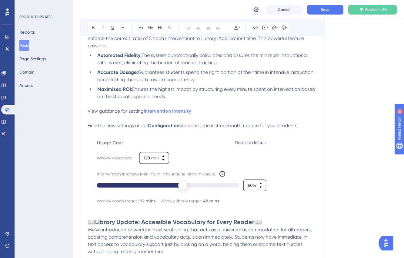
click at [112, 114] on p "View guidance for setting Intervention Intensity" at bounding box center [203, 111] width 230 height 7
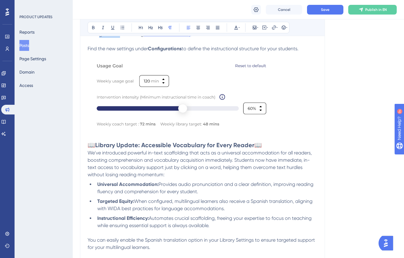
scroll to position [430, 5]
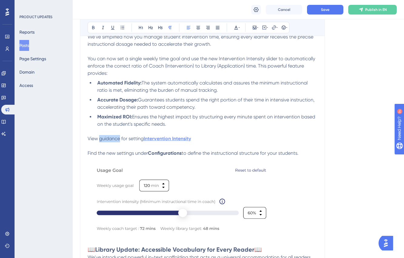
click at [110, 142] on p "View guidance for setting Intervention Intensity" at bounding box center [203, 138] width 230 height 7
click at [202, 166] on img at bounding box center [182, 200] width 189 height 72
click at [208, 157] on p at bounding box center [203, 160] width 230 height 7
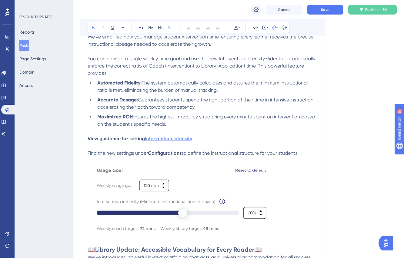
click at [193, 139] on p "View guidance for setting Intervention Intensity" at bounding box center [203, 138] width 230 height 7
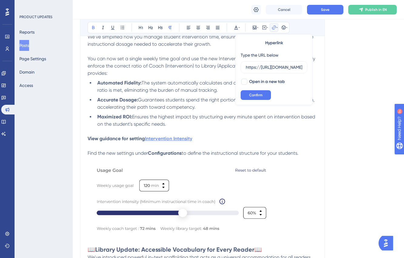
scroll to position [0, 113]
click at [216, 146] on p at bounding box center [203, 146] width 230 height 7
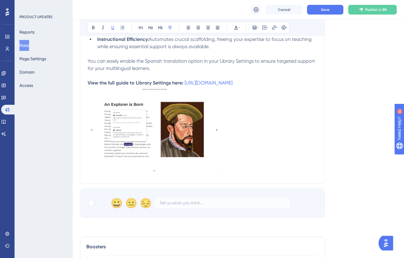
scroll to position [739, 5]
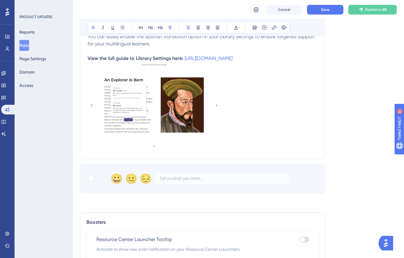
click at [172, 56] on strong "View the full guide to Library Settings here:" at bounding box center [136, 58] width 96 height 6
drag, startPoint x: 171, startPoint y: 66, endPoint x: 182, endPoint y: 57, distance: 14.3
click at [182, 57] on p "View the full guide to Library Settings here: [URL][DOMAIN_NAME]" at bounding box center [203, 58] width 230 height 7
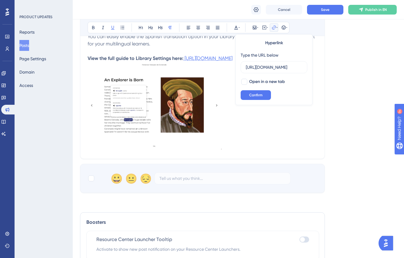
scroll to position [0, 82]
click at [262, 71] on label "[URL][DOMAIN_NAME]" at bounding box center [274, 67] width 67 height 12
click at [262, 71] on input "[URL][DOMAIN_NAME]" at bounding box center [274, 67] width 56 height 7
click at [262, 71] on label "[URL][DOMAIN_NAME]" at bounding box center [274, 67] width 67 height 12
click at [262, 71] on input "[URL][DOMAIN_NAME]" at bounding box center [274, 67] width 56 height 7
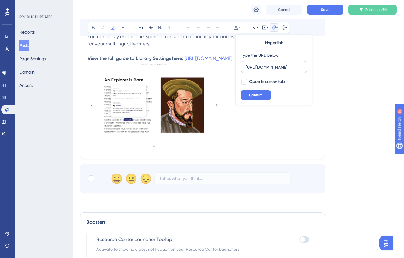
click at [262, 71] on label "[URL][DOMAIN_NAME]" at bounding box center [274, 67] width 67 height 12
click at [262, 71] on input "[URL][DOMAIN_NAME]" at bounding box center [274, 67] width 56 height 7
click at [262, 71] on label "[URL][DOMAIN_NAME]" at bounding box center [274, 67] width 67 height 12
click at [262, 71] on input "[URL][DOMAIN_NAME]" at bounding box center [274, 67] width 56 height 7
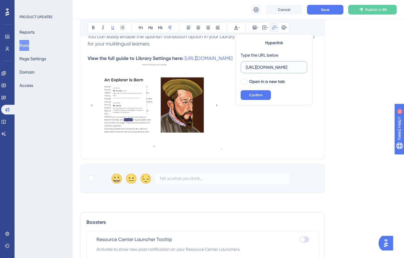
scroll to position [0, 82]
click at [264, 66] on input "[URL][DOMAIN_NAME]" at bounding box center [274, 67] width 56 height 7
click at [162, 54] on p at bounding box center [203, 51] width 230 height 7
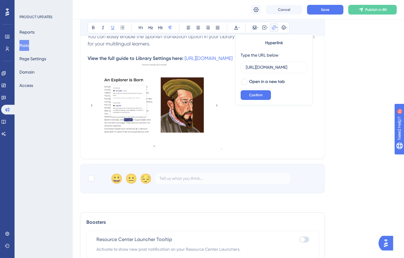
scroll to position [0, 0]
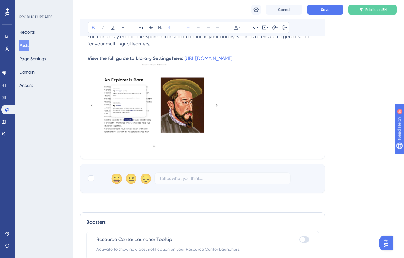
click at [152, 56] on strong "View the full guide to Library Settings here:" at bounding box center [136, 58] width 96 height 6
drag, startPoint x: 131, startPoint y: 59, endPoint x: 163, endPoint y: 57, distance: 32.2
click at [163, 57] on strong "View the full guide to Library Settings here:" at bounding box center [136, 58] width 96 height 6
click at [164, 59] on strong "View the full guide to Library Settings here:" at bounding box center [136, 58] width 96 height 6
drag, startPoint x: 166, startPoint y: 59, endPoint x: 132, endPoint y: 58, distance: 34.0
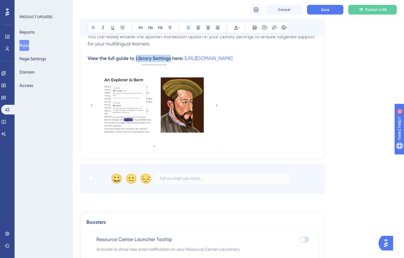
click at [132, 58] on strong "View the full guide to Library Settings here:" at bounding box center [136, 58] width 96 height 6
click at [277, 28] on icon at bounding box center [277, 27] width 1 height 5
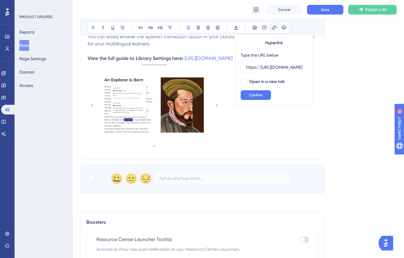
scroll to position [0, 97]
type input "https://[URL][DOMAIN_NAME]"
click at [254, 94] on span "Confirm" at bounding box center [255, 95] width 13 height 5
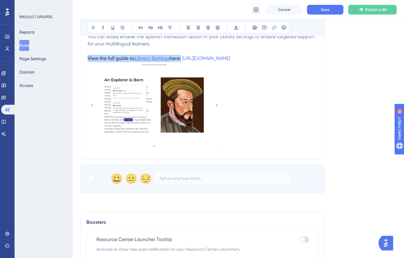
click at [160, 60] on strong "Library Settings" at bounding box center [152, 58] width 35 height 6
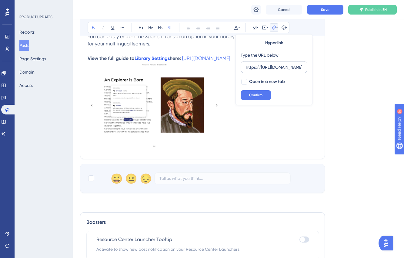
drag, startPoint x: 255, startPoint y: 81, endPoint x: 294, endPoint y: 65, distance: 42.6
click at [298, 65] on div "Hyperlink Type the URL below https://[URL][DOMAIN_NAME] Open in a new tab Confi…" at bounding box center [274, 69] width 77 height 71
click at [294, 65] on input "https://[URL][DOMAIN_NAME]" at bounding box center [274, 67] width 56 height 7
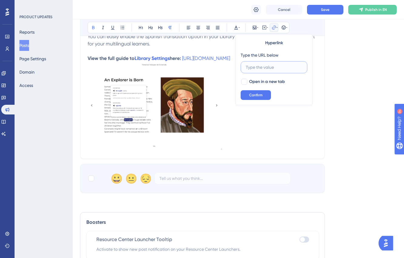
click at [262, 70] on input "text" at bounding box center [274, 67] width 56 height 7
click at [151, 57] on strong "Library Settings" at bounding box center [152, 58] width 35 height 6
click at [264, 69] on input "https://[URL][DOMAIN_NAME]" at bounding box center [274, 67] width 56 height 7
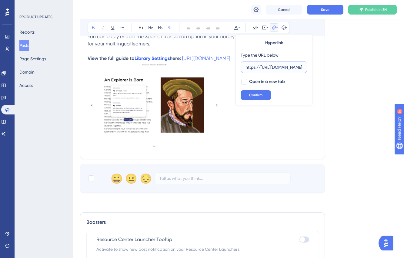
click at [264, 69] on input "https://[URL][DOMAIN_NAME]" at bounding box center [274, 67] width 56 height 7
paste input "text"
type input "[URL][DOMAIN_NAME]"
click at [256, 94] on span "Confirm" at bounding box center [255, 95] width 13 height 5
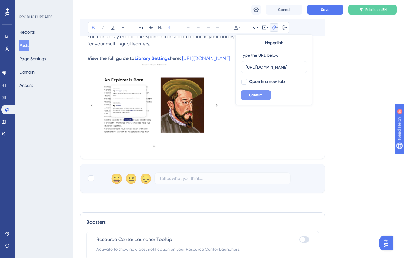
scroll to position [0, 0]
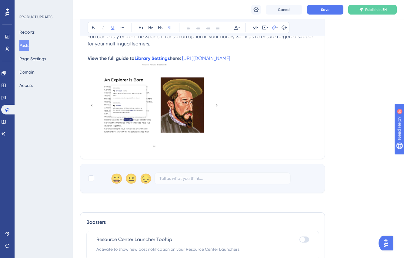
click at [158, 62] on p "View the full guide to Library Settings here: [URL][DOMAIN_NAME]" at bounding box center [203, 58] width 230 height 7
click at [152, 61] on p "View the full guide to Library Settings here: [URL][DOMAIN_NAME]" at bounding box center [203, 58] width 230 height 7
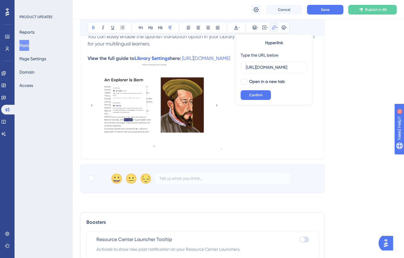
scroll to position [0, 82]
click at [257, 69] on input "[URL][DOMAIN_NAME]" at bounding box center [274, 67] width 56 height 7
click at [278, 152] on p at bounding box center [203, 107] width 230 height 90
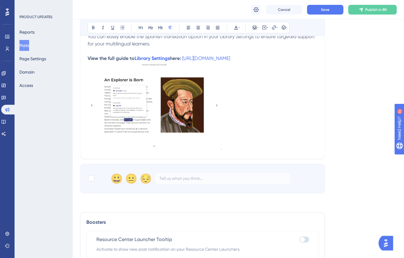
scroll to position [667, 5]
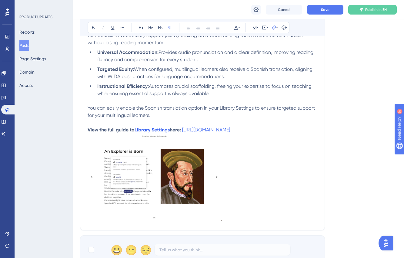
drag, startPoint x: 194, startPoint y: 137, endPoint x: 179, endPoint y: 129, distance: 17.0
click at [179, 129] on p "View the full guide to Library Settings here: [URL][DOMAIN_NAME]" at bounding box center [203, 129] width 230 height 7
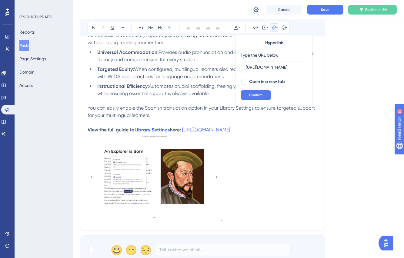
scroll to position [0, 80]
type input "[URL][DOMAIN_NAME]"
click at [283, 154] on p at bounding box center [203, 179] width 230 height 90
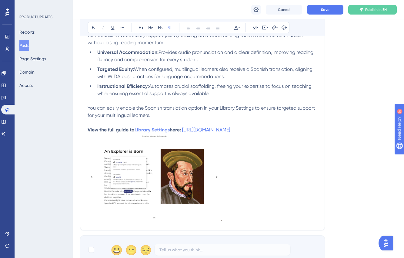
click at [157, 129] on strong "Library Settings" at bounding box center [152, 130] width 35 height 6
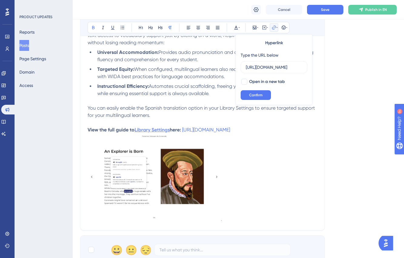
scroll to position [0, 82]
click at [271, 68] on input "[URL][DOMAIN_NAME]" at bounding box center [274, 67] width 56 height 7
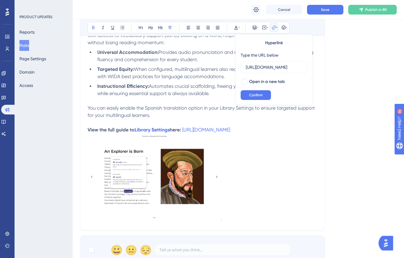
click at [255, 153] on p at bounding box center [203, 179] width 230 height 90
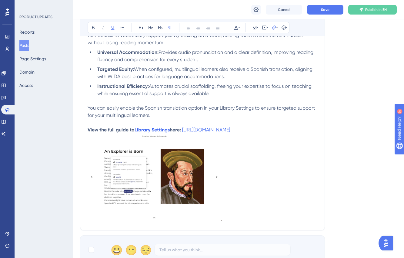
drag, startPoint x: 126, startPoint y: 139, endPoint x: 181, endPoint y: 129, distance: 55.5
click at [181, 129] on p "View the full guide to Library Settings here: [URL][DOMAIN_NAME]" at bounding box center [203, 129] width 230 height 7
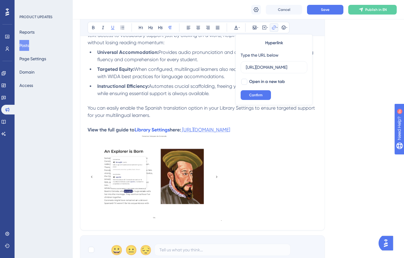
scroll to position [0, 82]
click at [242, 156] on p at bounding box center [203, 179] width 230 height 90
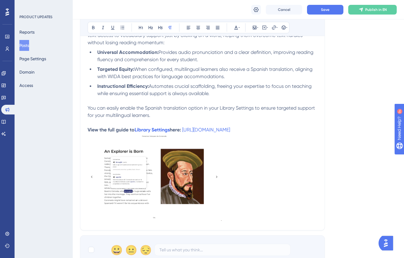
click at [175, 134] on p "View the full guide to Library Settings here: [URL][DOMAIN_NAME]" at bounding box center [203, 129] width 230 height 7
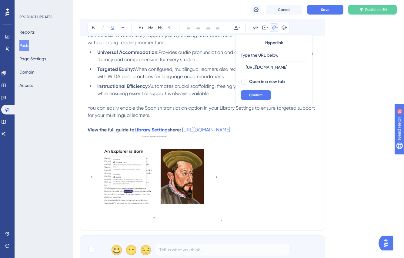
scroll to position [0, 82]
click at [168, 142] on img at bounding box center [155, 178] width 134 height 88
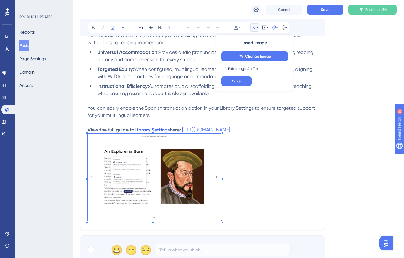
click at [170, 134] on p "View the full guide to Library Settings here: [URL][DOMAIN_NAME]" at bounding box center [203, 129] width 230 height 7
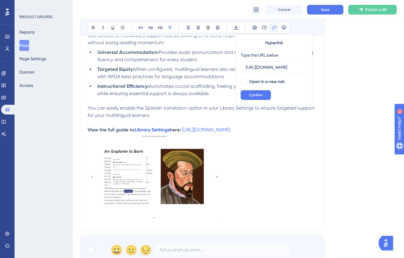
drag, startPoint x: 175, startPoint y: 127, endPoint x: 200, endPoint y: 136, distance: 27.3
click at [200, 134] on p "View the full guide to Library Settings here: [URL][DOMAIN_NAME]" at bounding box center [203, 129] width 230 height 7
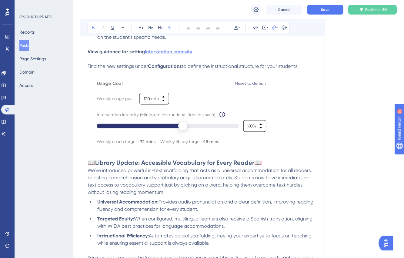
scroll to position [444, 5]
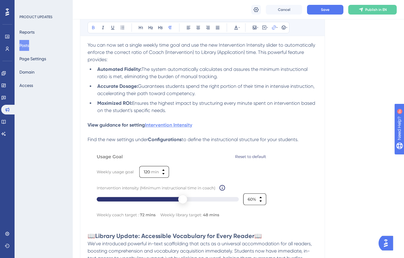
click at [162, 128] on strong "Intervention Intensity" at bounding box center [168, 125] width 47 height 6
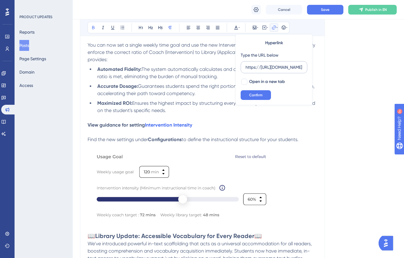
scroll to position [0, 0]
click at [282, 72] on label "https://[URL][DOMAIN_NAME]" at bounding box center [274, 67] width 67 height 12
click at [282, 71] on input "https://[URL][DOMAIN_NAME]" at bounding box center [274, 67] width 56 height 7
click at [281, 72] on label "https://[URL][DOMAIN_NAME]" at bounding box center [274, 67] width 67 height 12
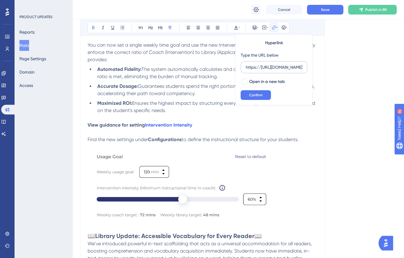
click at [281, 71] on input "https://[URL][DOMAIN_NAME]" at bounding box center [274, 67] width 56 height 7
click at [281, 72] on label "https://[URL][DOMAIN_NAME]" at bounding box center [274, 67] width 67 height 12
click at [281, 71] on input "https://[URL][DOMAIN_NAME]" at bounding box center [274, 67] width 56 height 7
click at [281, 72] on label "https://[URL][DOMAIN_NAME]" at bounding box center [274, 67] width 67 height 12
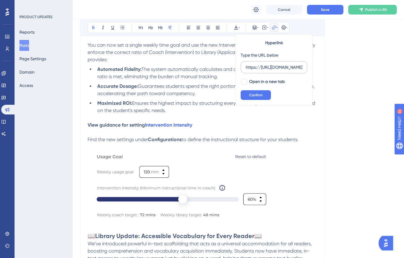
click at [281, 71] on input "https://[URL][DOMAIN_NAME]" at bounding box center [274, 67] width 56 height 7
click at [263, 69] on input "https://[URL][DOMAIN_NAME]" at bounding box center [274, 67] width 56 height 7
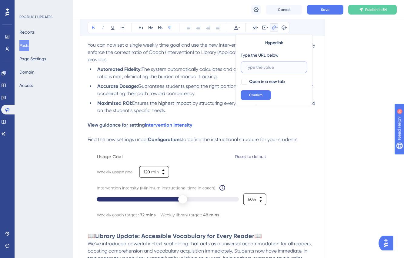
scroll to position [0, 0]
click at [273, 66] on input "text" at bounding box center [274, 67] width 56 height 7
paste input "[URL][DOMAIN_NAME]"
type input "[URL][DOMAIN_NAME]"
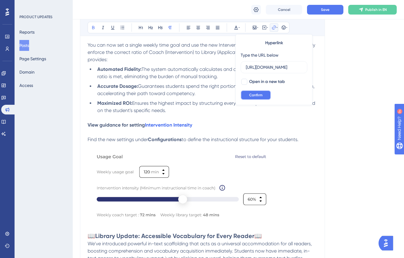
click at [258, 96] on button "Confirm" at bounding box center [256, 95] width 30 height 10
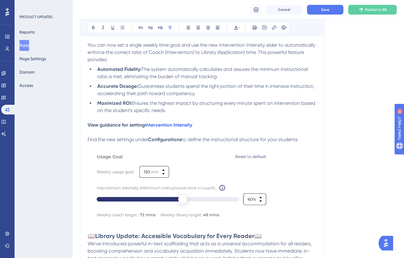
click at [178, 145] on p at bounding box center [203, 146] width 230 height 7
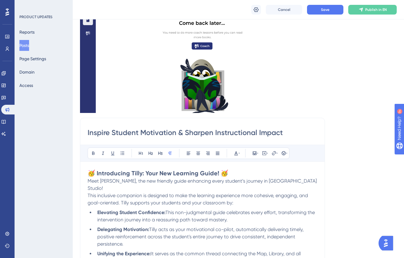
scroll to position [9, 5]
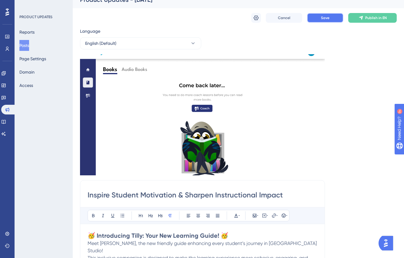
click at [321, 19] on span "Save" at bounding box center [325, 17] width 8 height 5
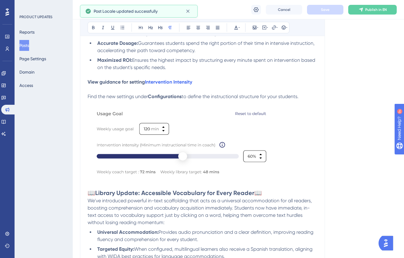
scroll to position [512, 5]
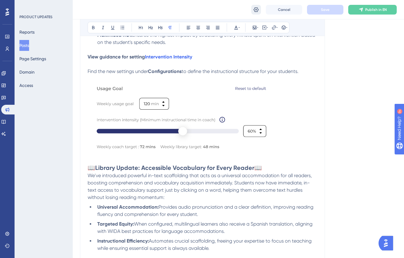
click at [258, 9] on icon at bounding box center [256, 10] width 6 height 6
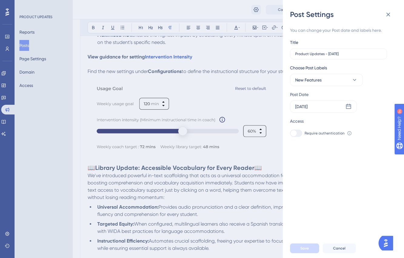
click at [261, 94] on div "Post Settings You can change your Post date and labels here. Title Product Upda…" at bounding box center [202, 129] width 404 height 258
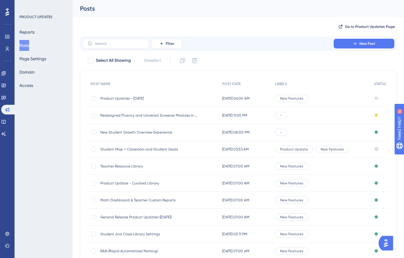
click at [172, 102] on div "Product Updates - [DATE] Product Updates - [DATE]" at bounding box center [148, 98] width 97 height 17
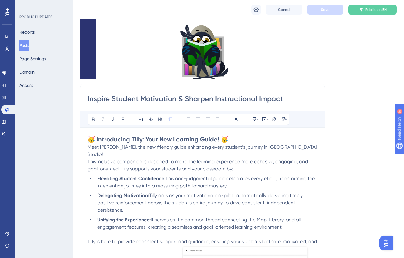
scroll to position [47, 0]
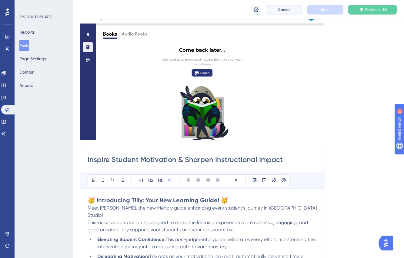
click at [282, 10] on span "Cancel" at bounding box center [284, 9] width 12 height 5
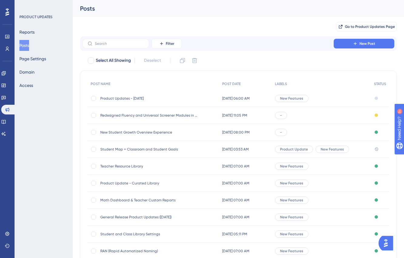
click at [154, 102] on div "Product Updates - [DATE] Product Updates - [DATE]" at bounding box center [148, 98] width 97 height 17
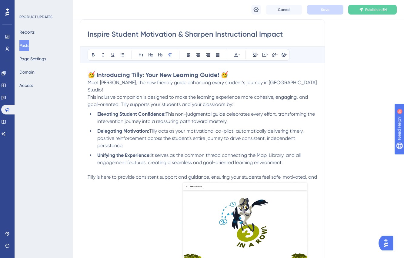
scroll to position [171, 0]
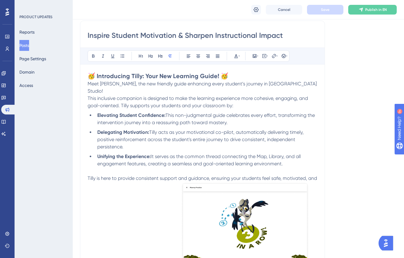
drag, startPoint x: 88, startPoint y: 35, endPoint x: 219, endPoint y: 37, distance: 131.0
click at [219, 37] on input "Inspire Student Motivation & Sharpen Instructional Impact" at bounding box center [203, 36] width 230 height 10
click at [122, 36] on input "Inspire Student Motivation & Sharpen Instructional Impact" at bounding box center [203, 36] width 230 height 10
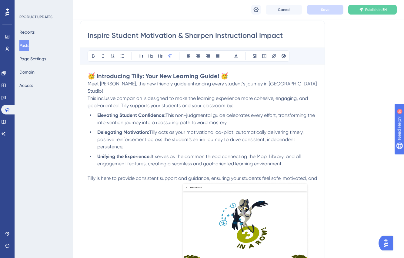
drag, startPoint x: 87, startPoint y: 35, endPoint x: 214, endPoint y: 37, distance: 127.4
click at [214, 37] on input "Inspire Student Motivation & Sharpen Instructional Impact" at bounding box center [203, 36] width 230 height 10
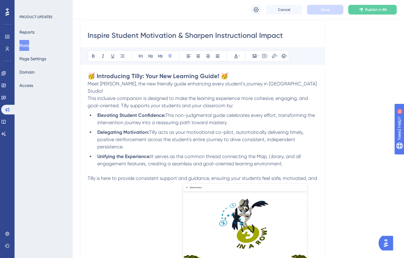
click at [246, 32] on input "Inspire Student Motivation & Sharpen Instructional Impact" at bounding box center [203, 36] width 230 height 10
drag, startPoint x: 213, startPoint y: 35, endPoint x: 281, endPoint y: 36, distance: 67.9
click at [281, 36] on input "Inspire Student Motivation & Sharpen Instructional Impact" at bounding box center [203, 36] width 230 height 10
